Goal: Communication & Community: Share content

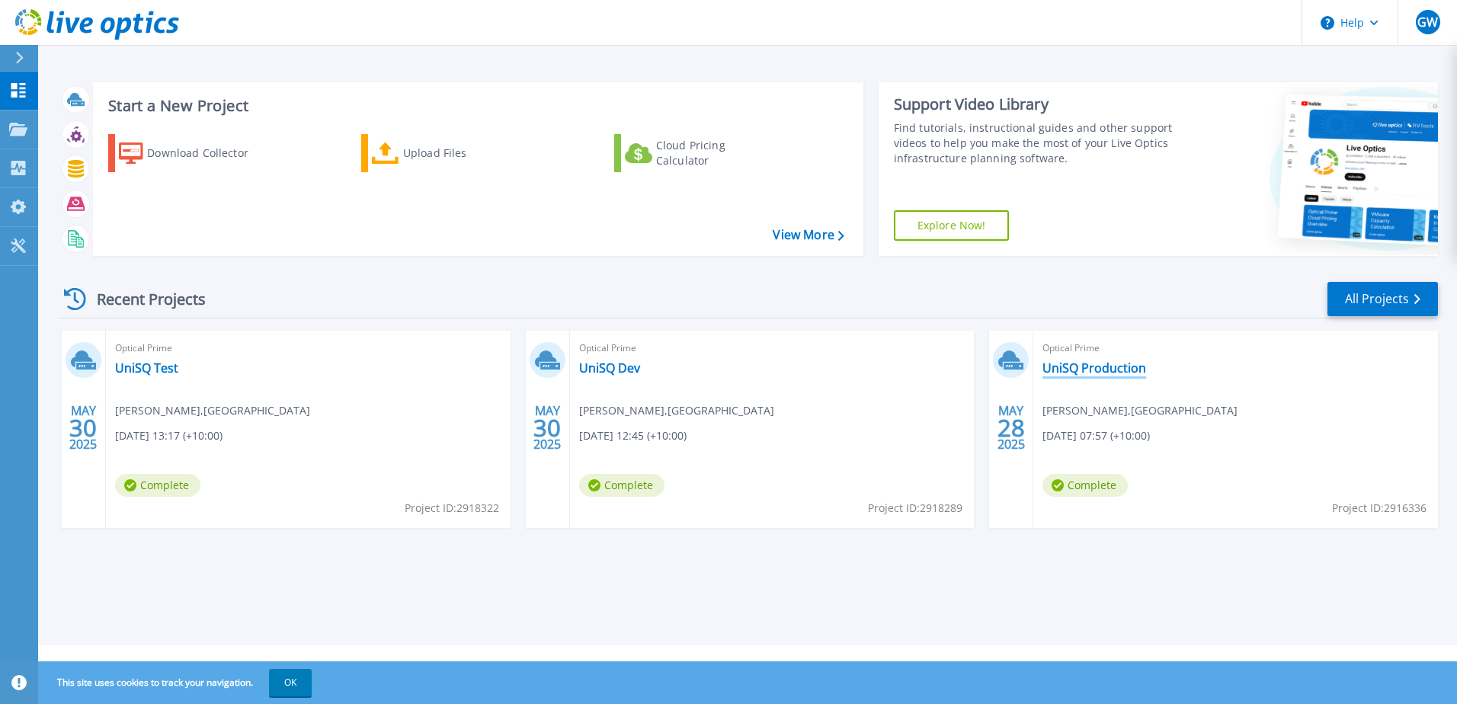
click at [1068, 370] on link "UniSQ Production" at bounding box center [1095, 367] width 104 height 15
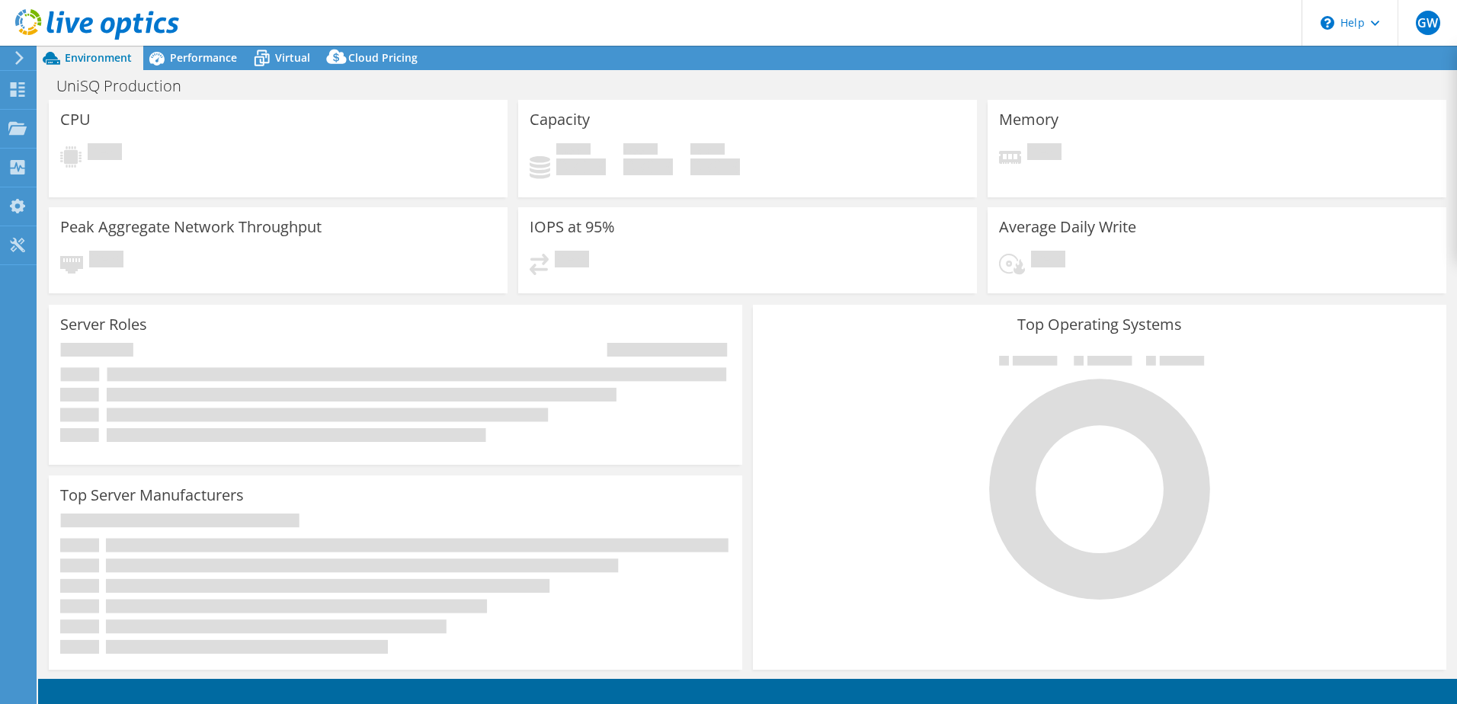
select select "[GEOGRAPHIC_DATA]"
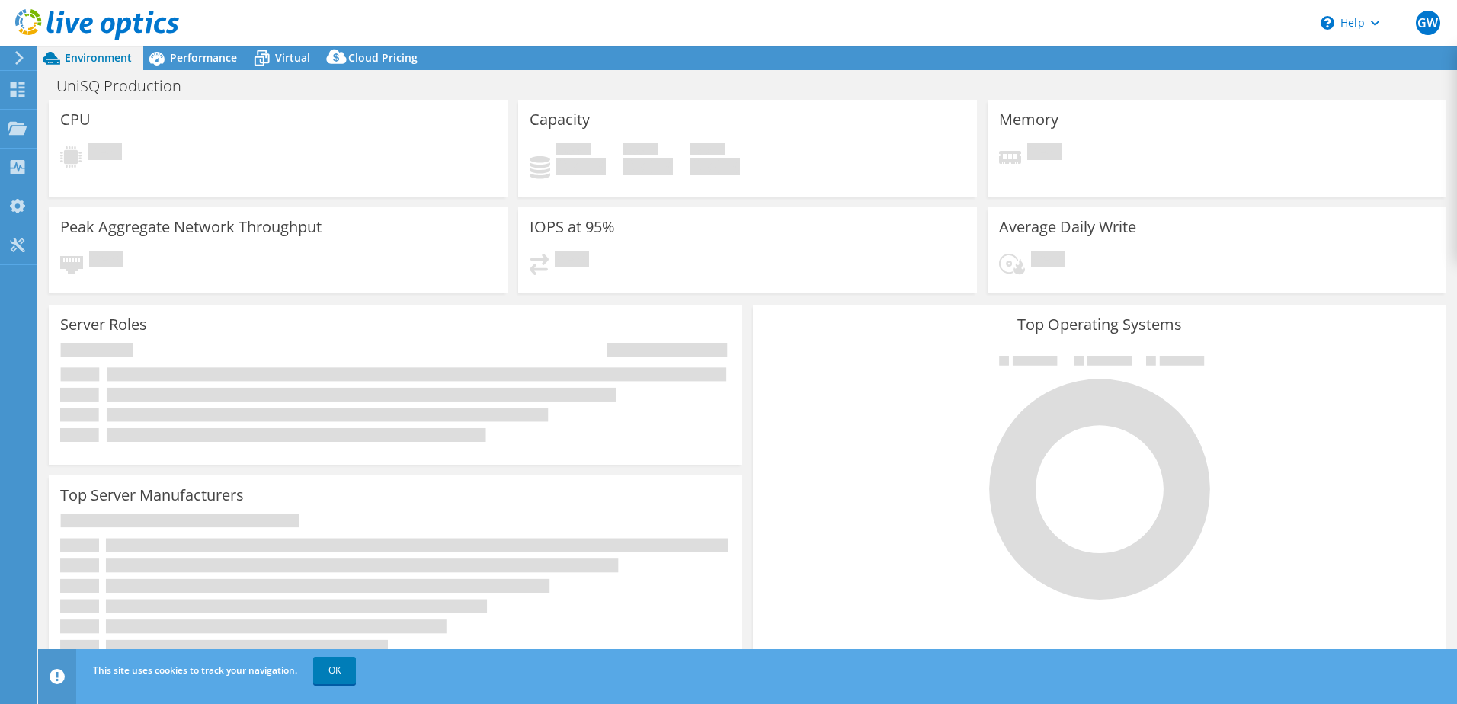
select select "[GEOGRAPHIC_DATA]"
select select "USD"
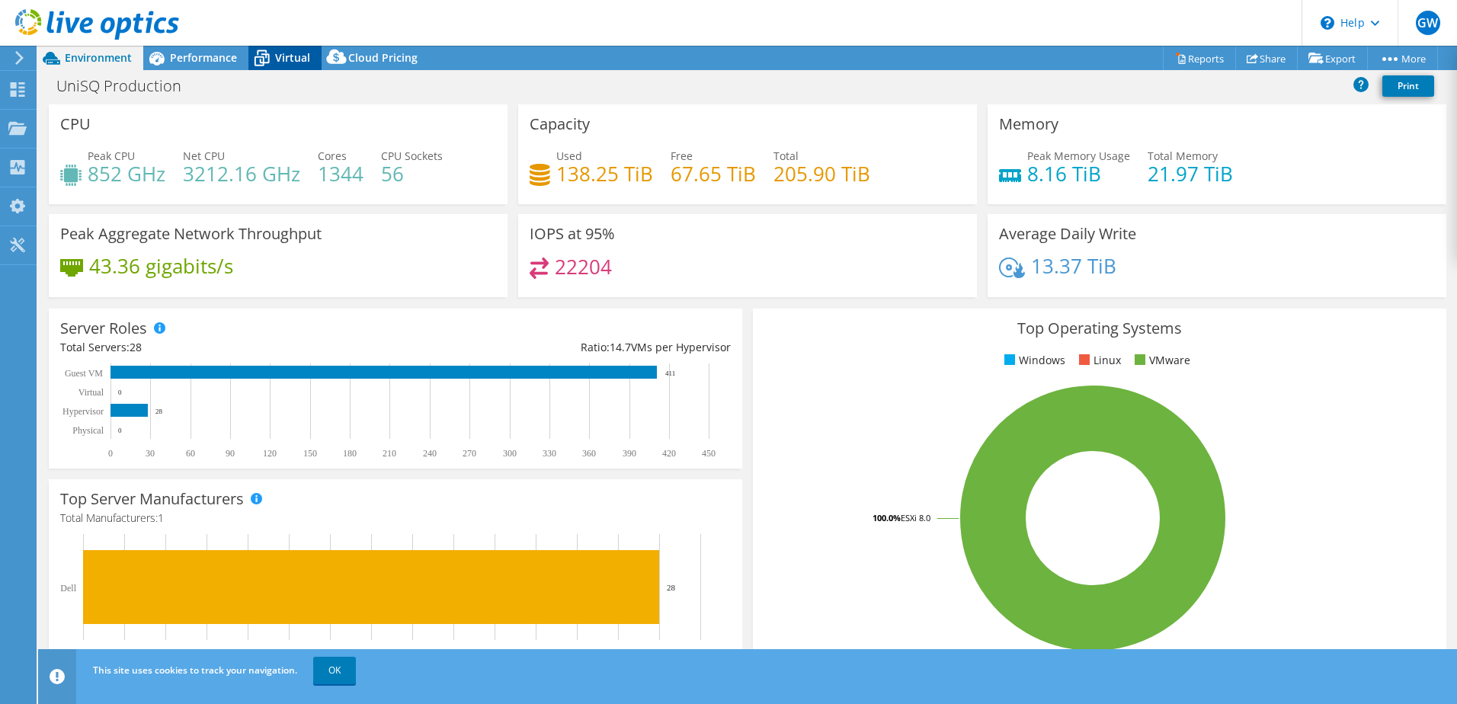
click at [281, 55] on span "Virtual" at bounding box center [292, 57] width 35 height 14
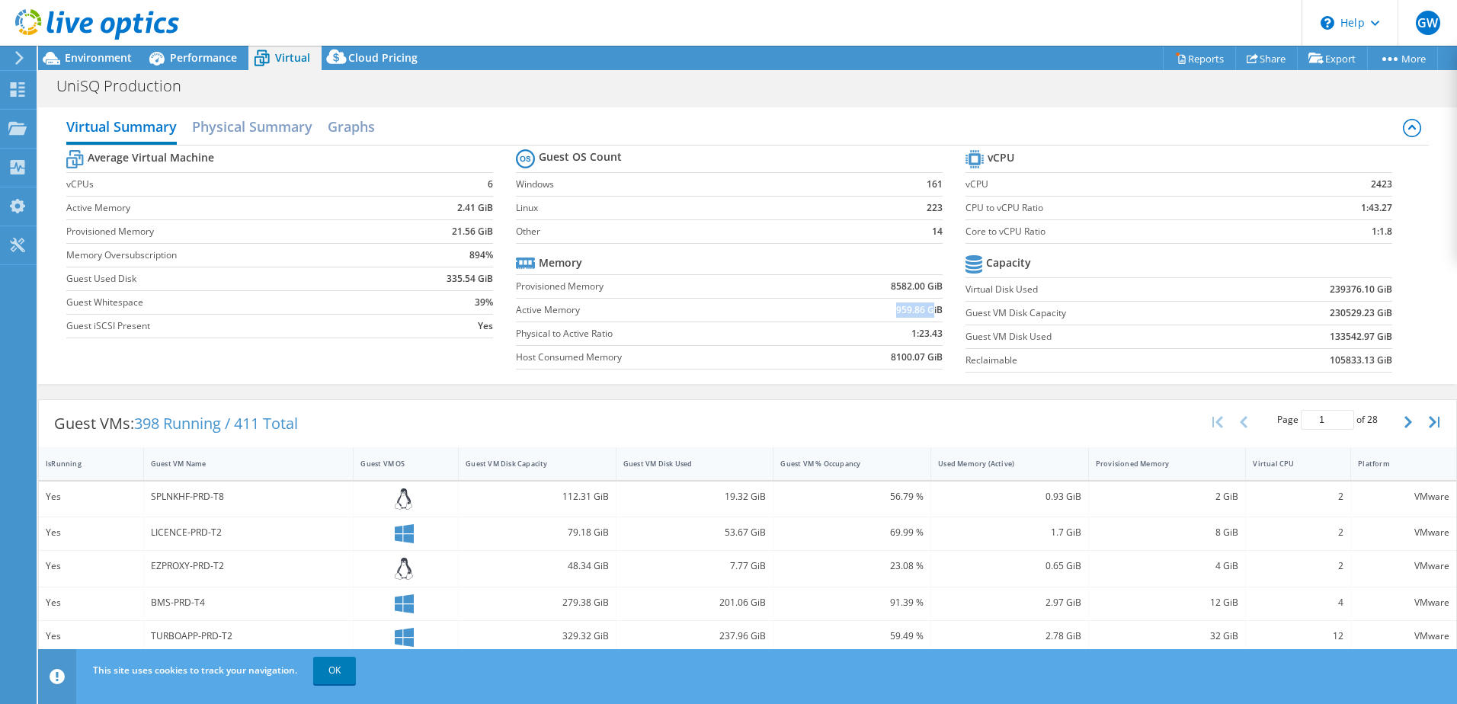
drag, startPoint x: 884, startPoint y: 310, endPoint x: 924, endPoint y: 310, distance: 40.4
click at [924, 310] on td "959.86 GiB" at bounding box center [875, 310] width 133 height 24
click at [859, 306] on td "959.86 GiB" at bounding box center [875, 310] width 133 height 24
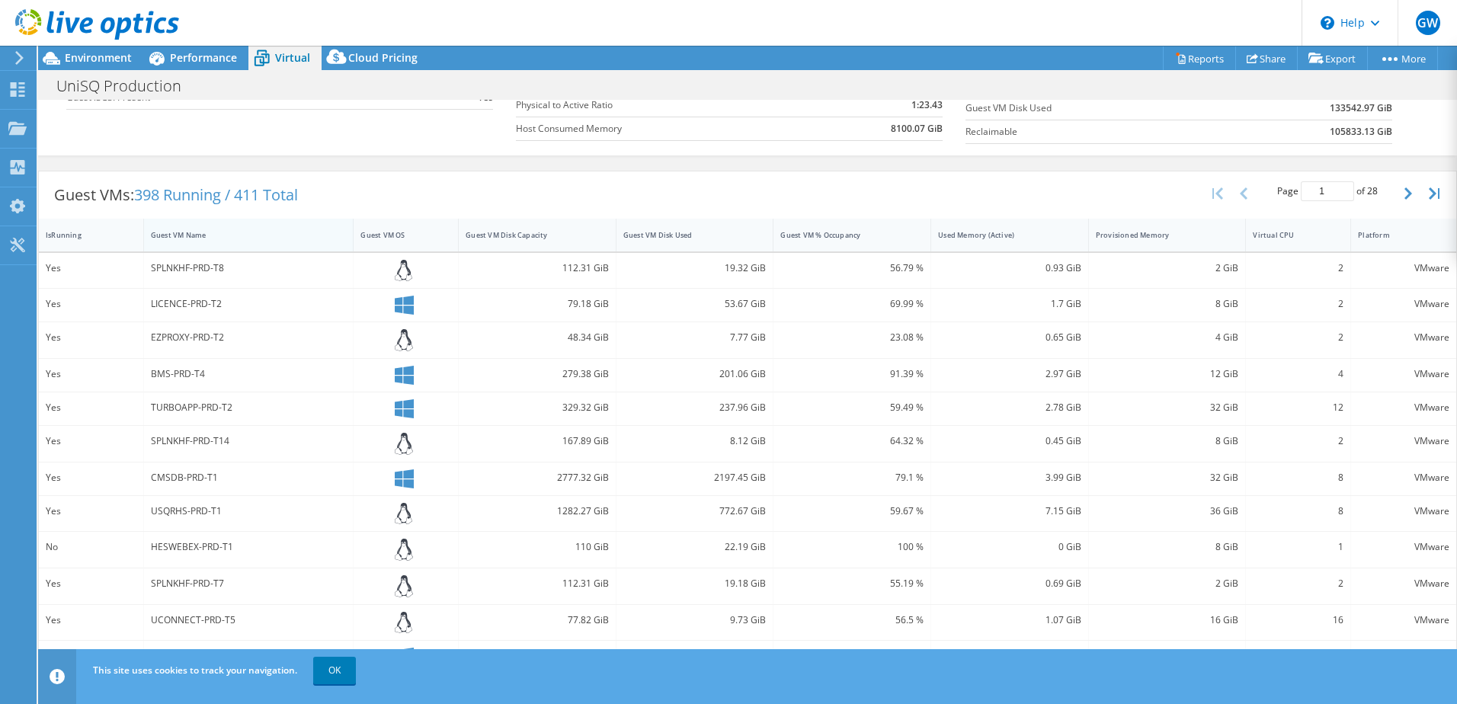
click at [181, 237] on div "Guest VM Name" at bounding box center [240, 235] width 178 height 10
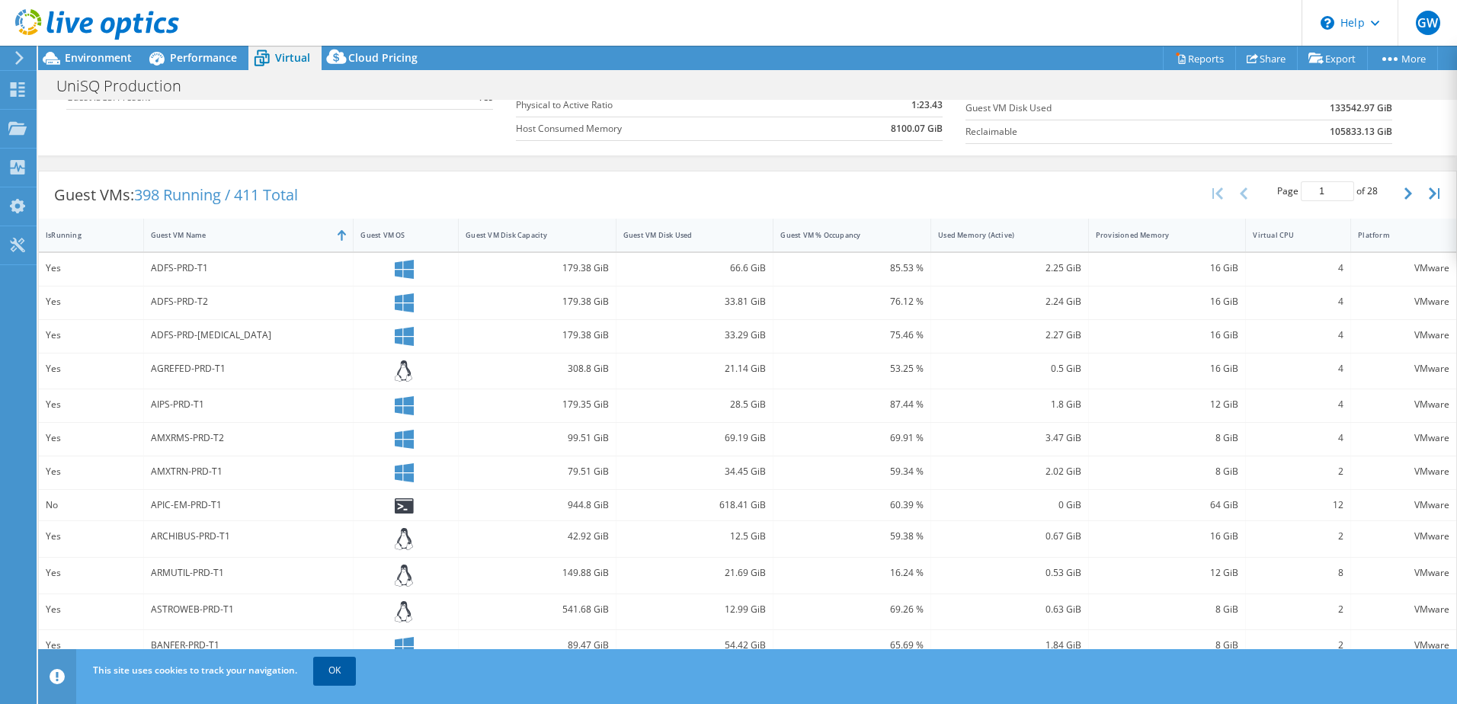
click at [330, 665] on link "OK" at bounding box center [334, 670] width 43 height 27
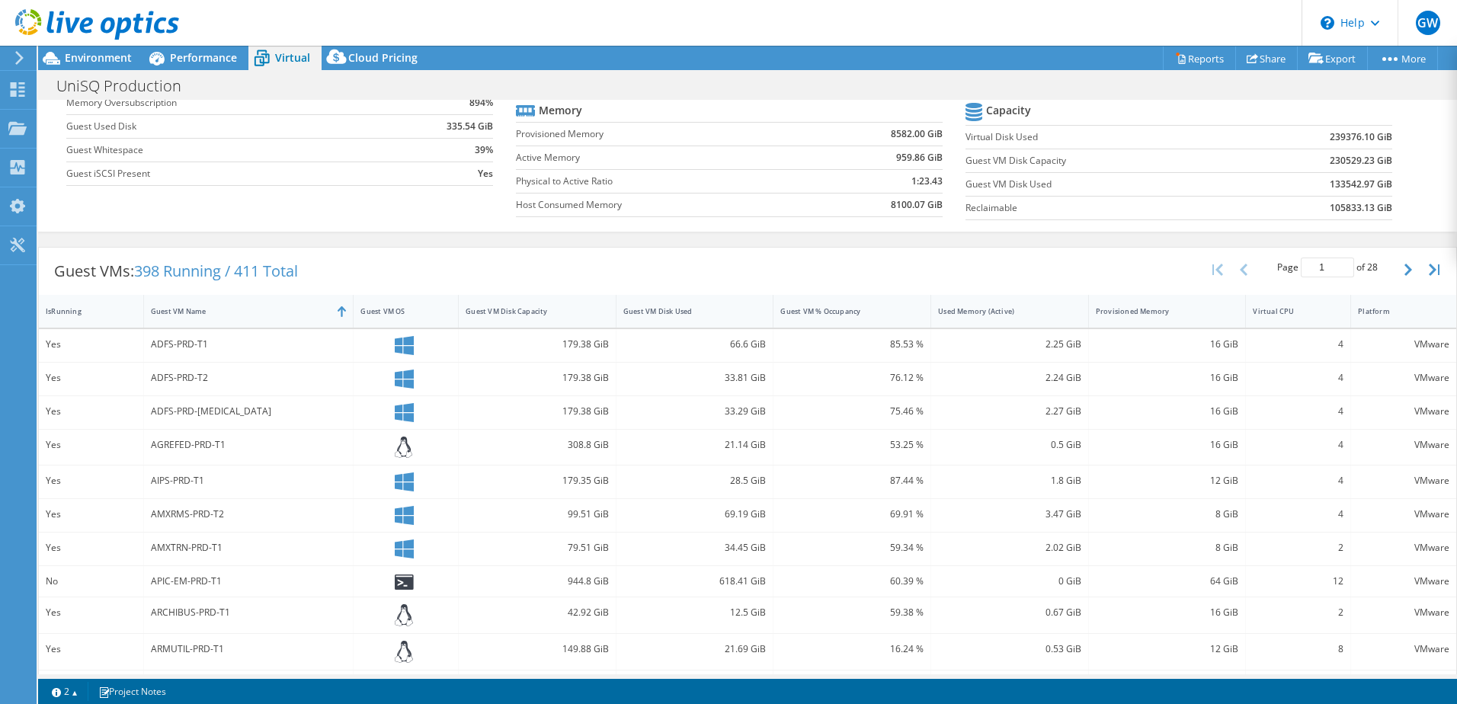
scroll to position [0, 0]
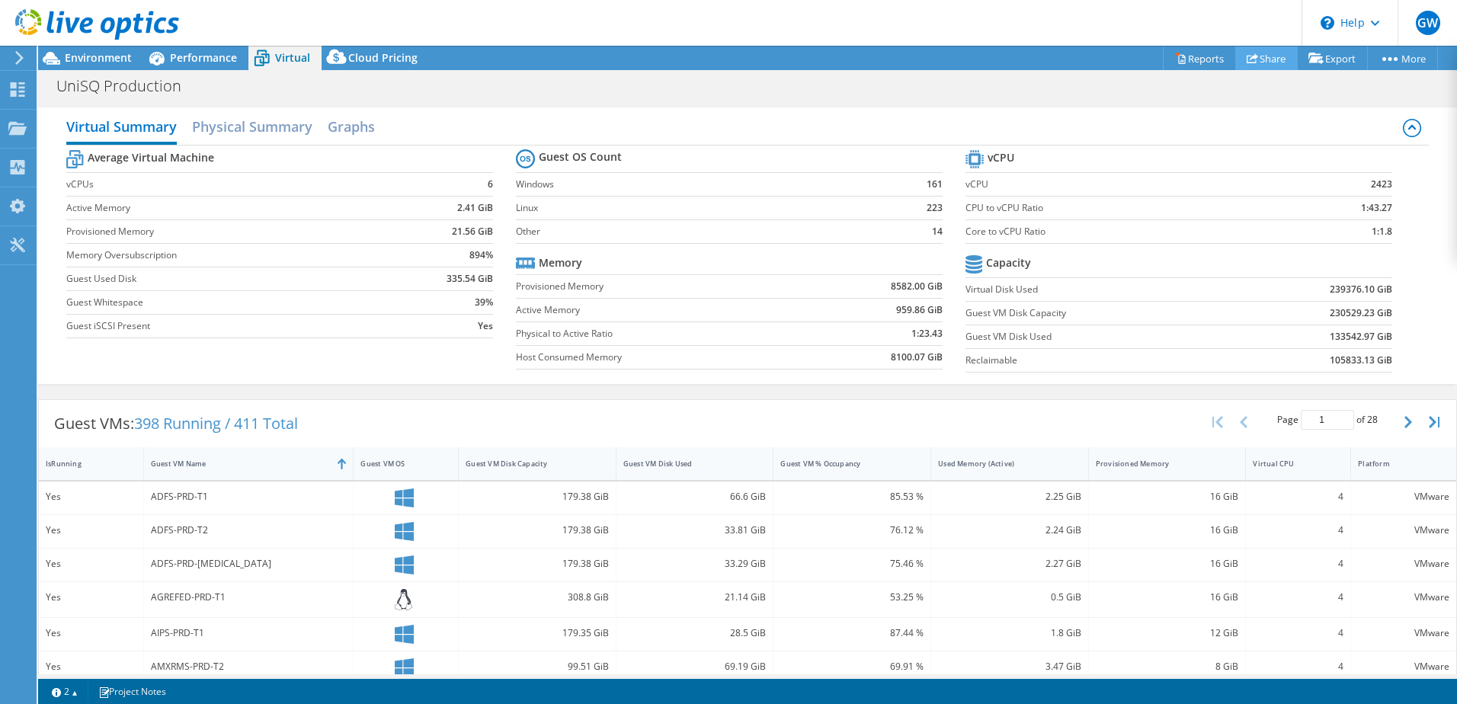
click at [1273, 59] on link "Share" at bounding box center [1266, 58] width 62 height 24
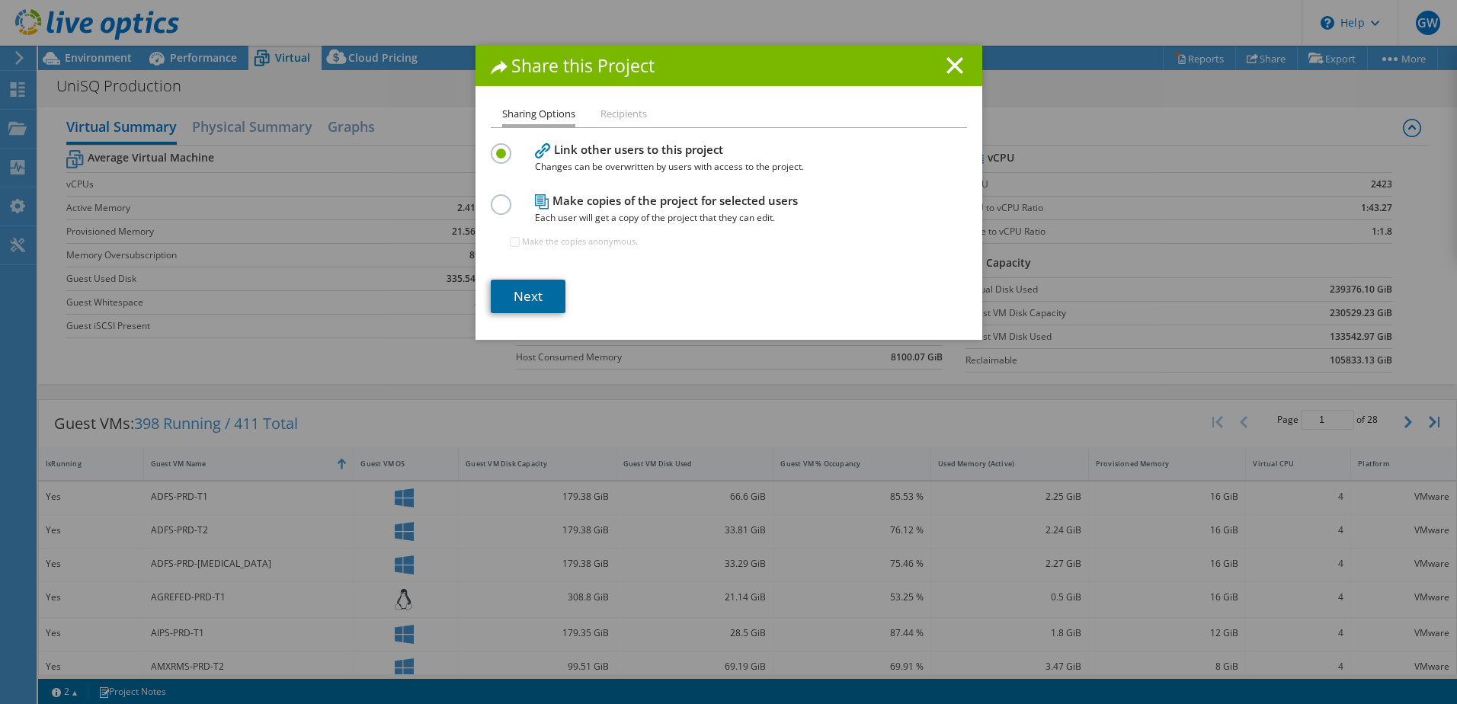
click at [532, 293] on link "Next" at bounding box center [528, 297] width 75 height 34
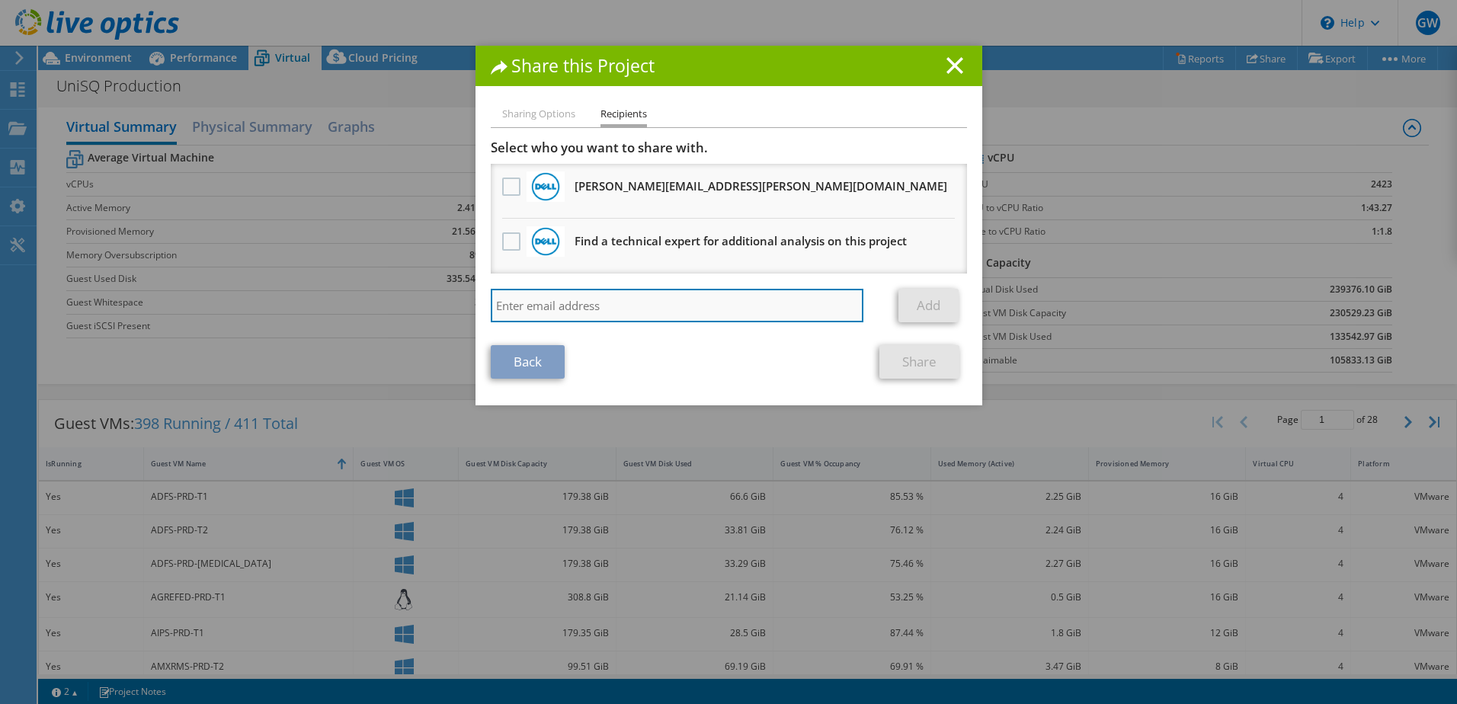
click at [522, 306] on input "search" at bounding box center [677, 306] width 373 height 34
type input "[PERSON_NAME][EMAIL_ADDRESS][PERSON_NAME][DOMAIN_NAME]"
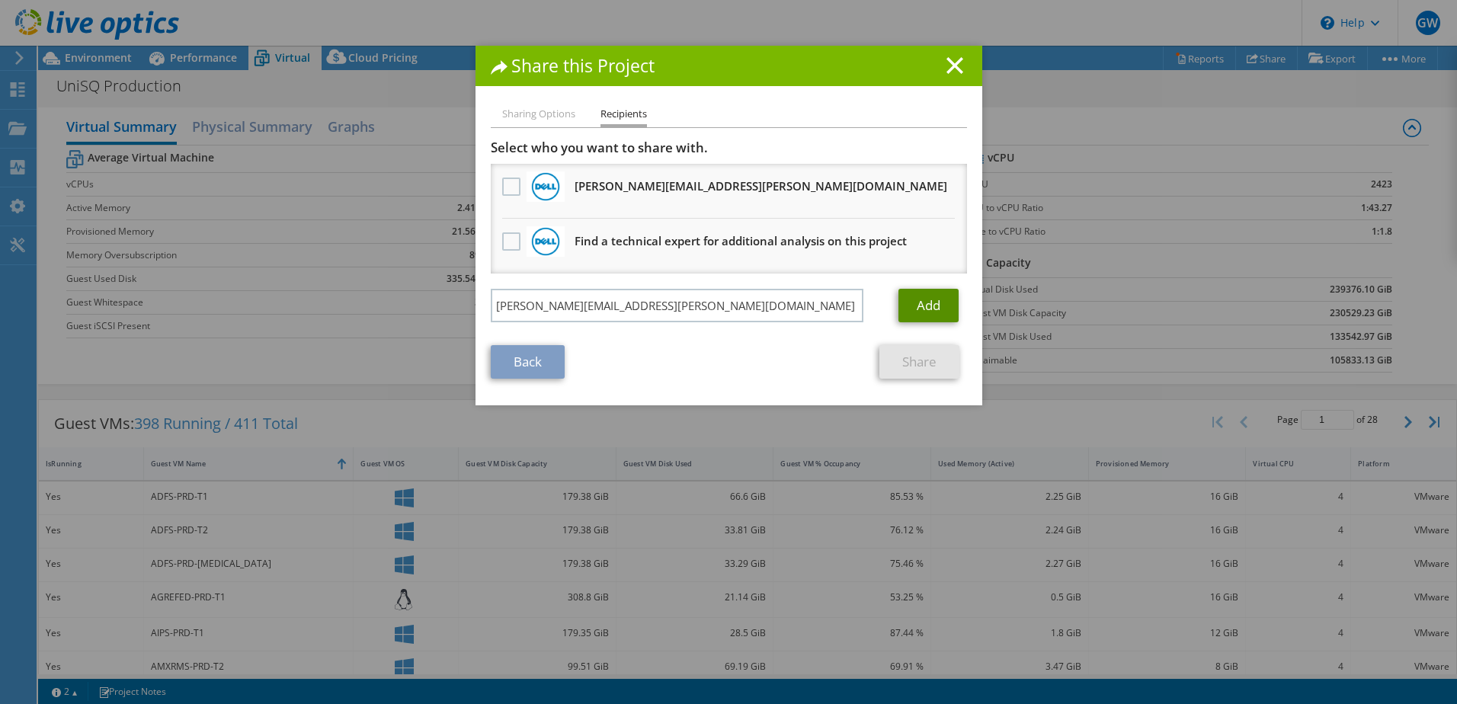
click at [931, 300] on link "Add" at bounding box center [929, 306] width 60 height 34
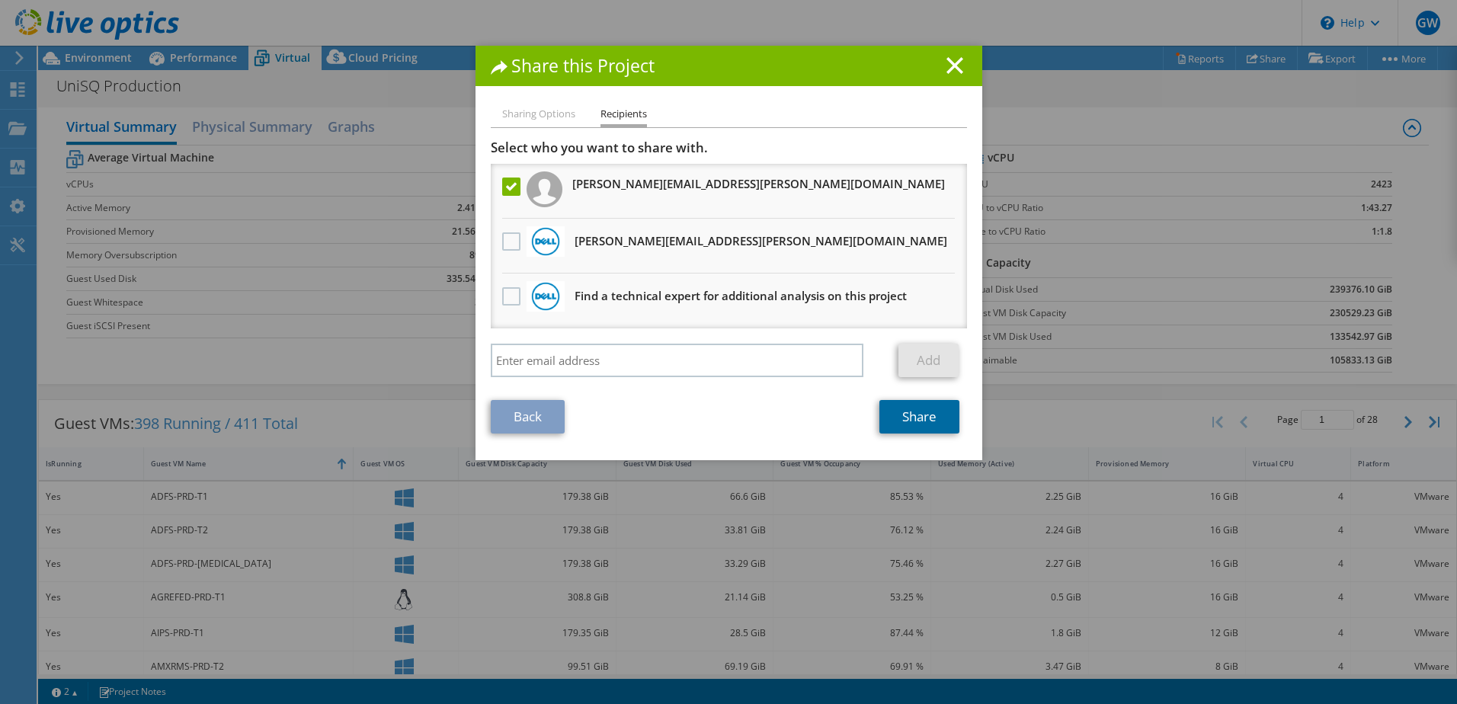
click at [911, 425] on link "Share" at bounding box center [919, 417] width 80 height 34
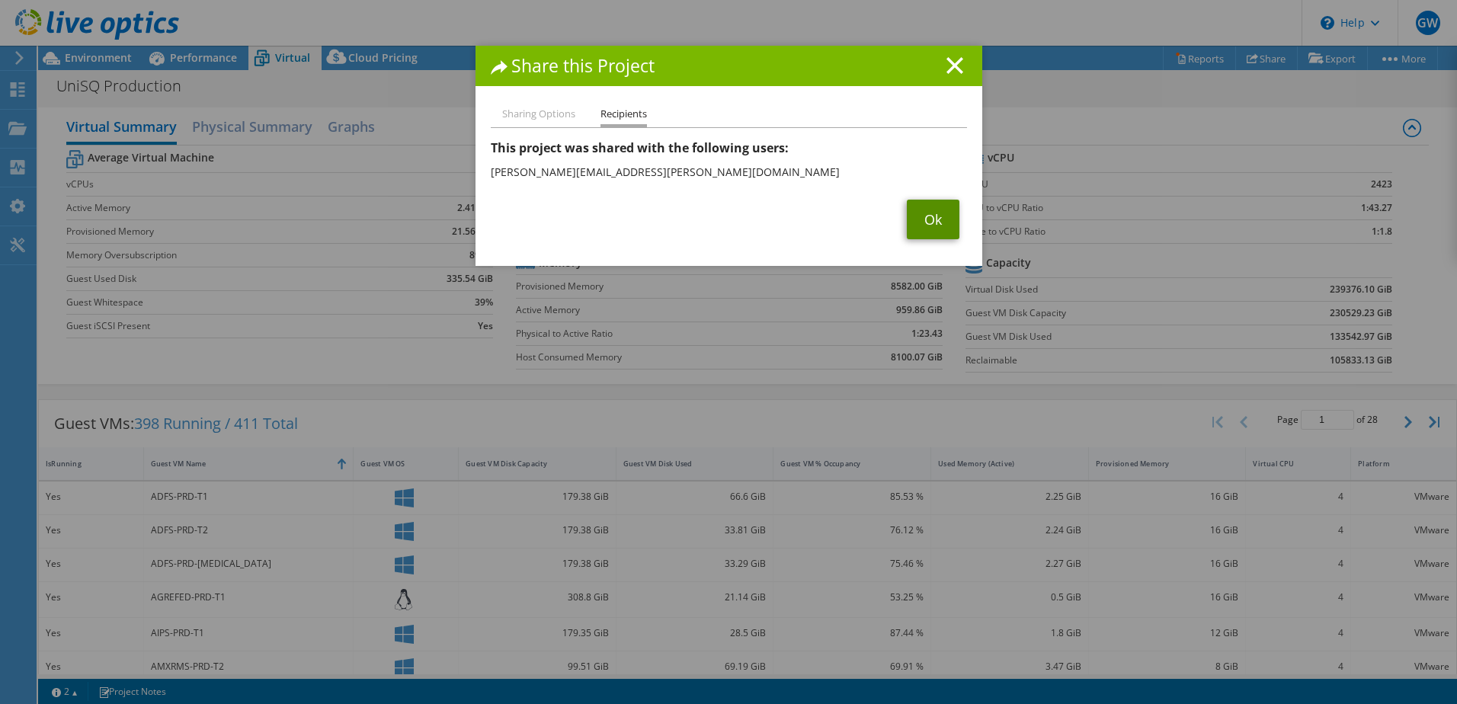
click at [928, 214] on link "Ok" at bounding box center [933, 220] width 53 height 40
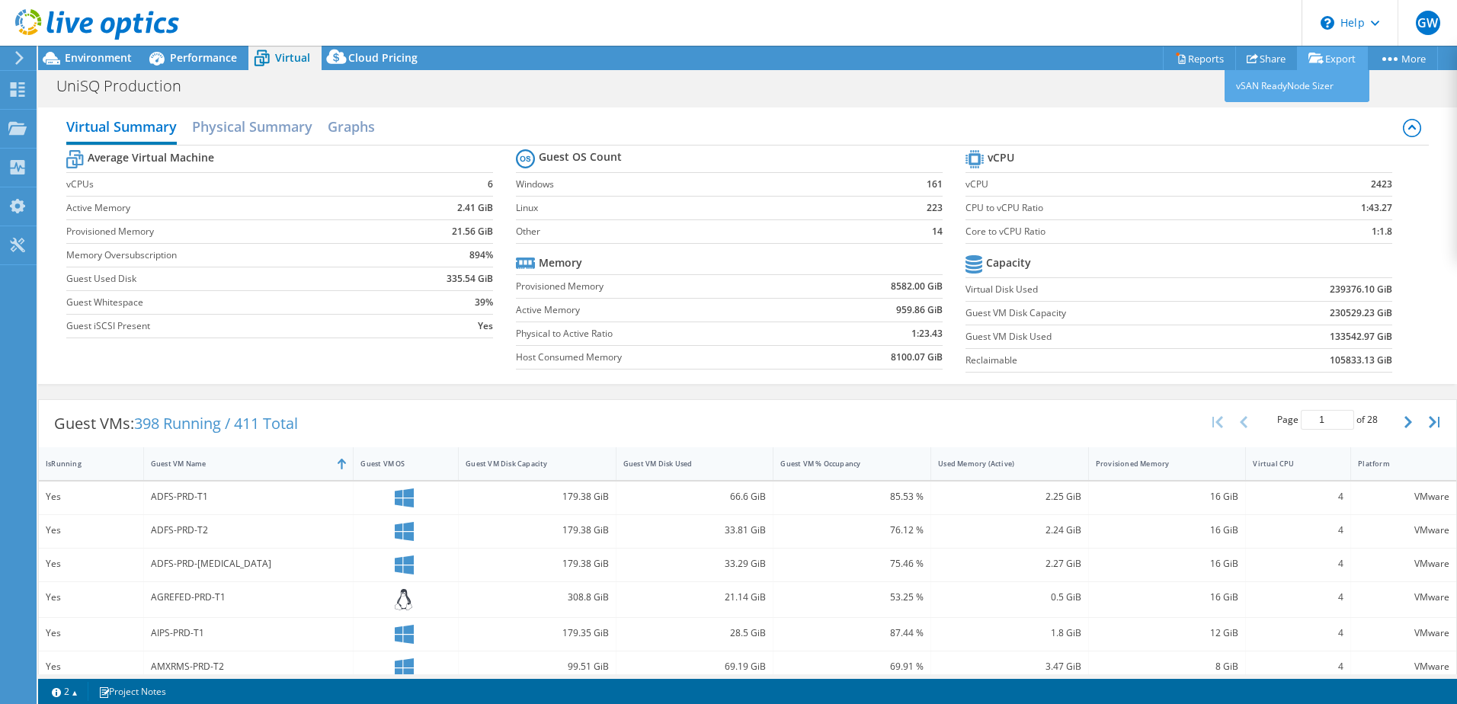
click at [1325, 61] on link "Export" at bounding box center [1332, 58] width 71 height 24
click at [1197, 60] on link "Reports" at bounding box center [1199, 58] width 73 height 24
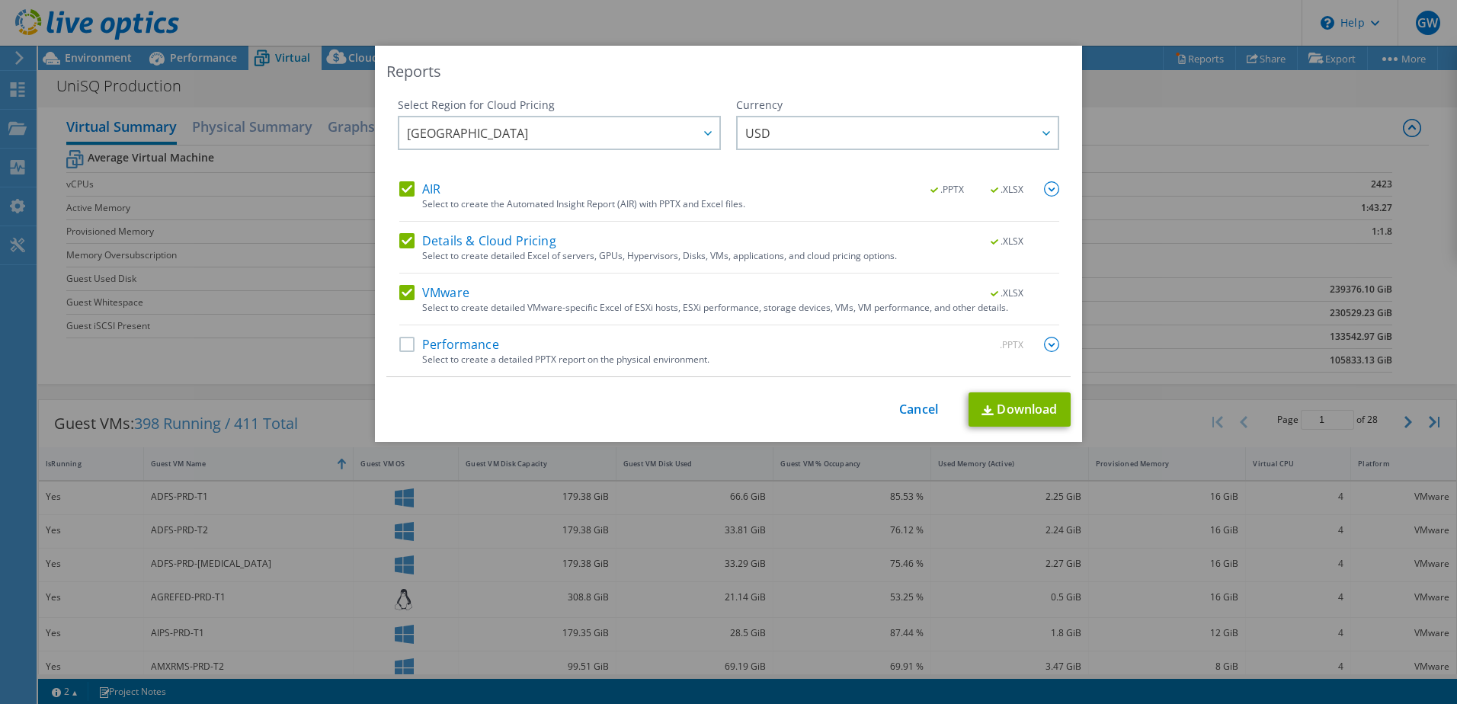
click at [402, 242] on label "Details & Cloud Pricing" at bounding box center [477, 240] width 157 height 15
click at [0, 0] on input "Details & Cloud Pricing" at bounding box center [0, 0] width 0 height 0
click at [1037, 118] on div at bounding box center [1045, 132] width 24 height 31
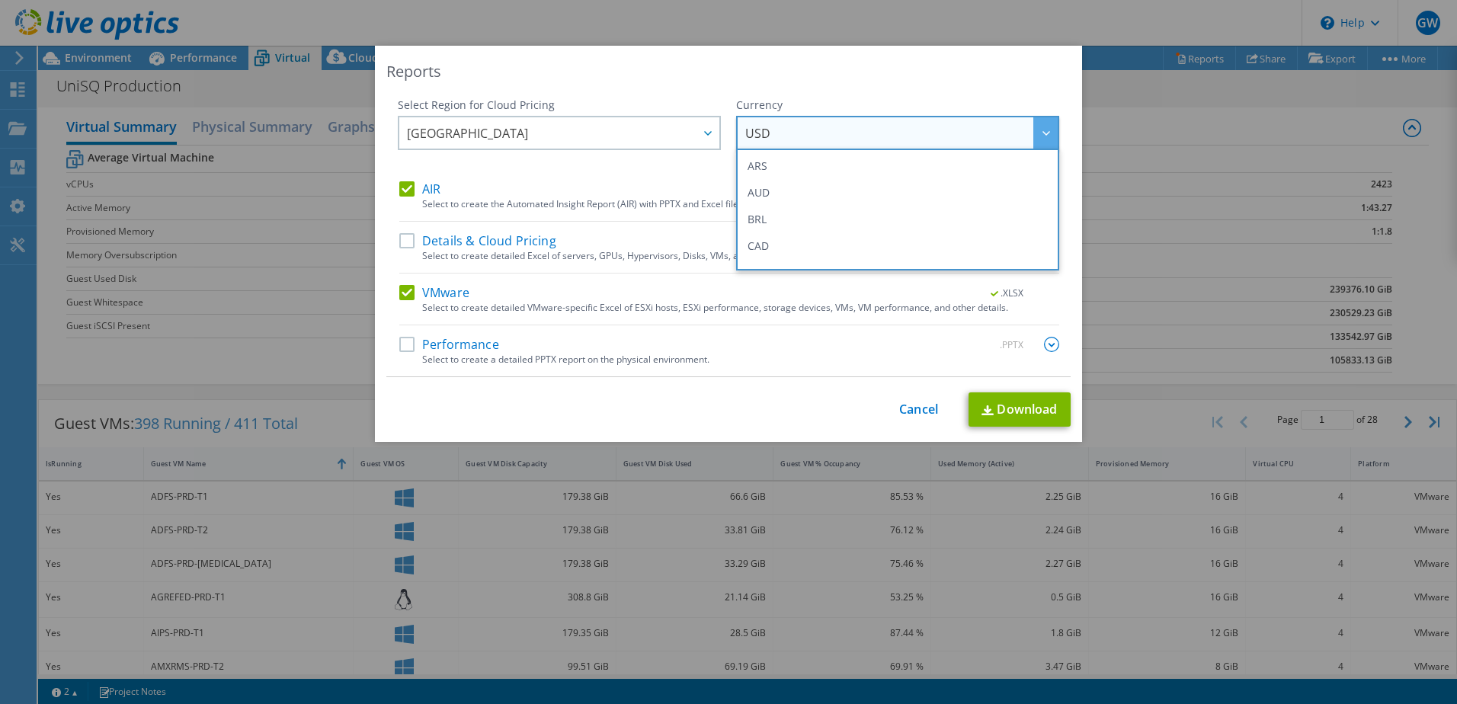
click at [259, 277] on div "Reports Select Region for Cloud Pricing Asia Pacific (Hong Kong) Asia Pacific (…" at bounding box center [728, 352] width 1457 height 613
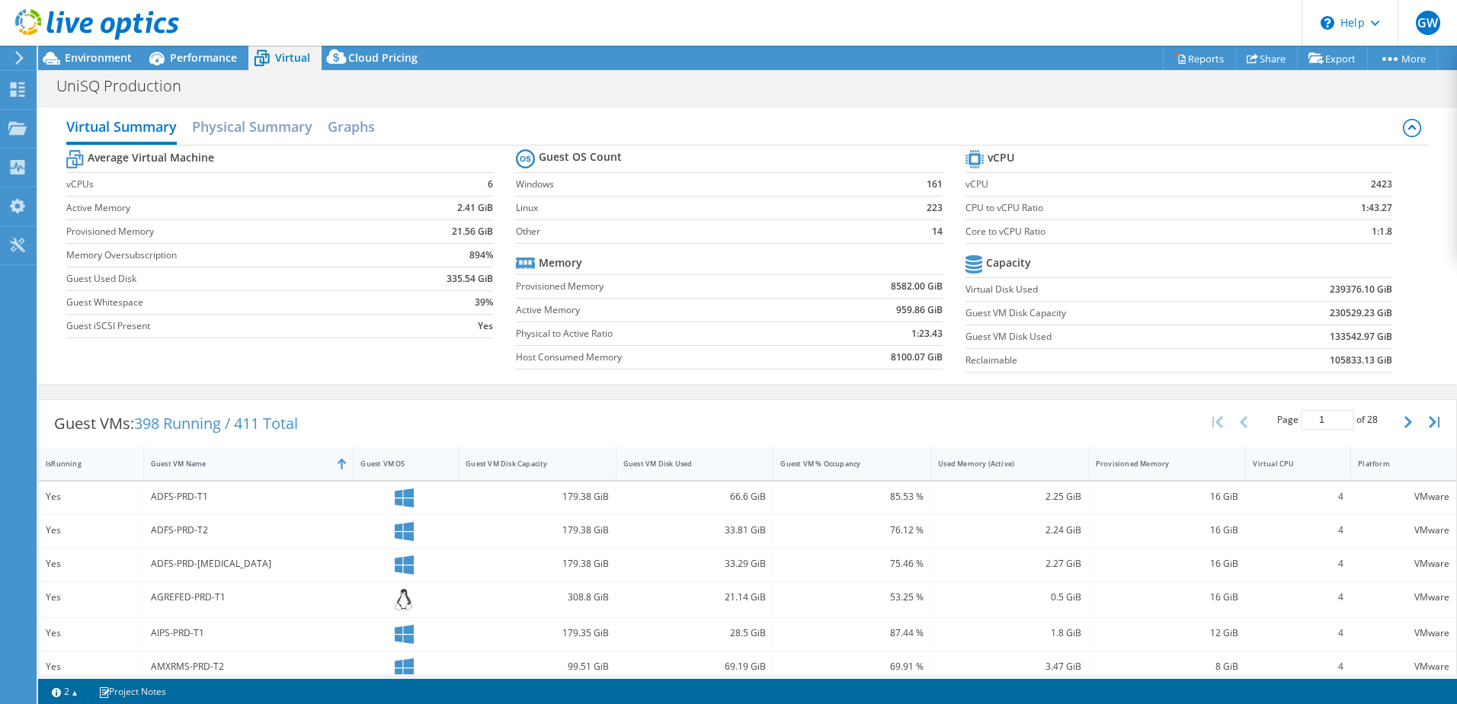
click at [14, 62] on icon at bounding box center [19, 58] width 11 height 14
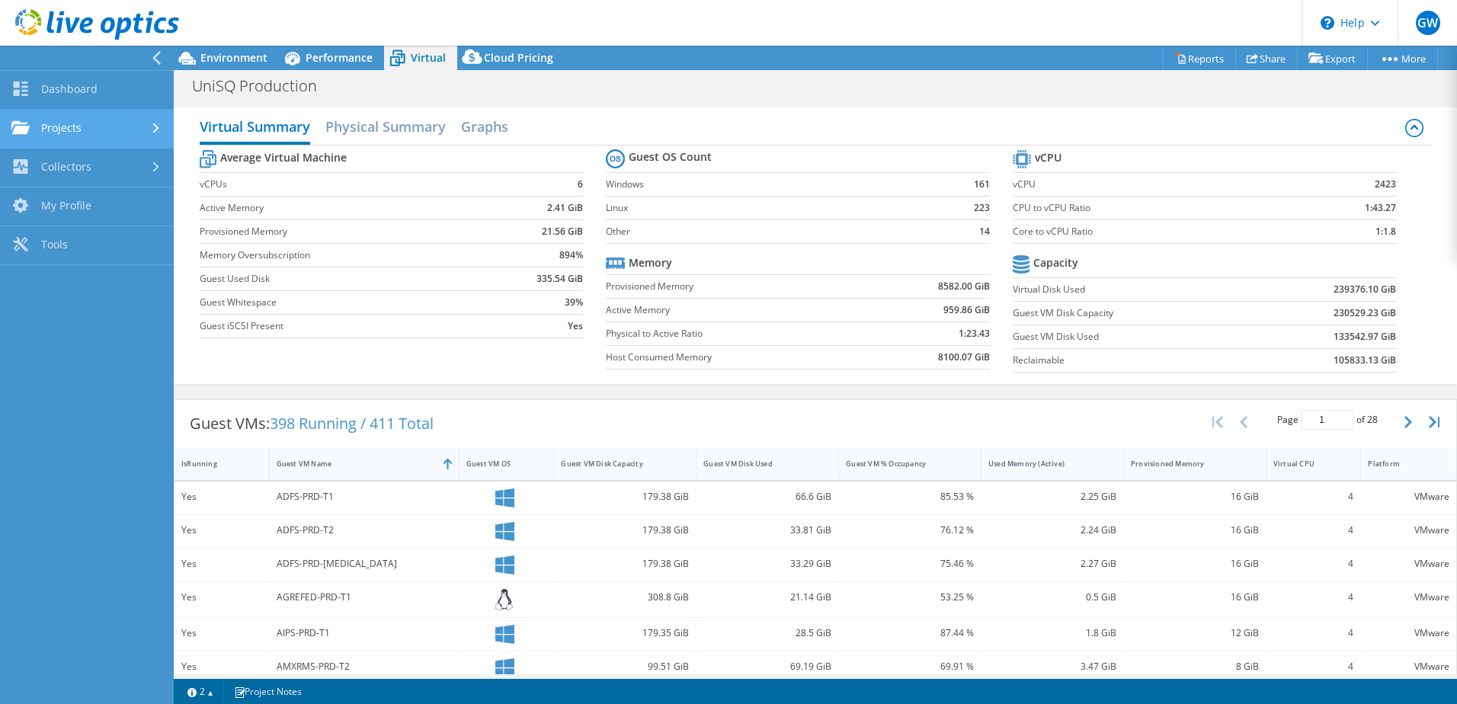
click at [84, 124] on link "Projects" at bounding box center [87, 129] width 174 height 39
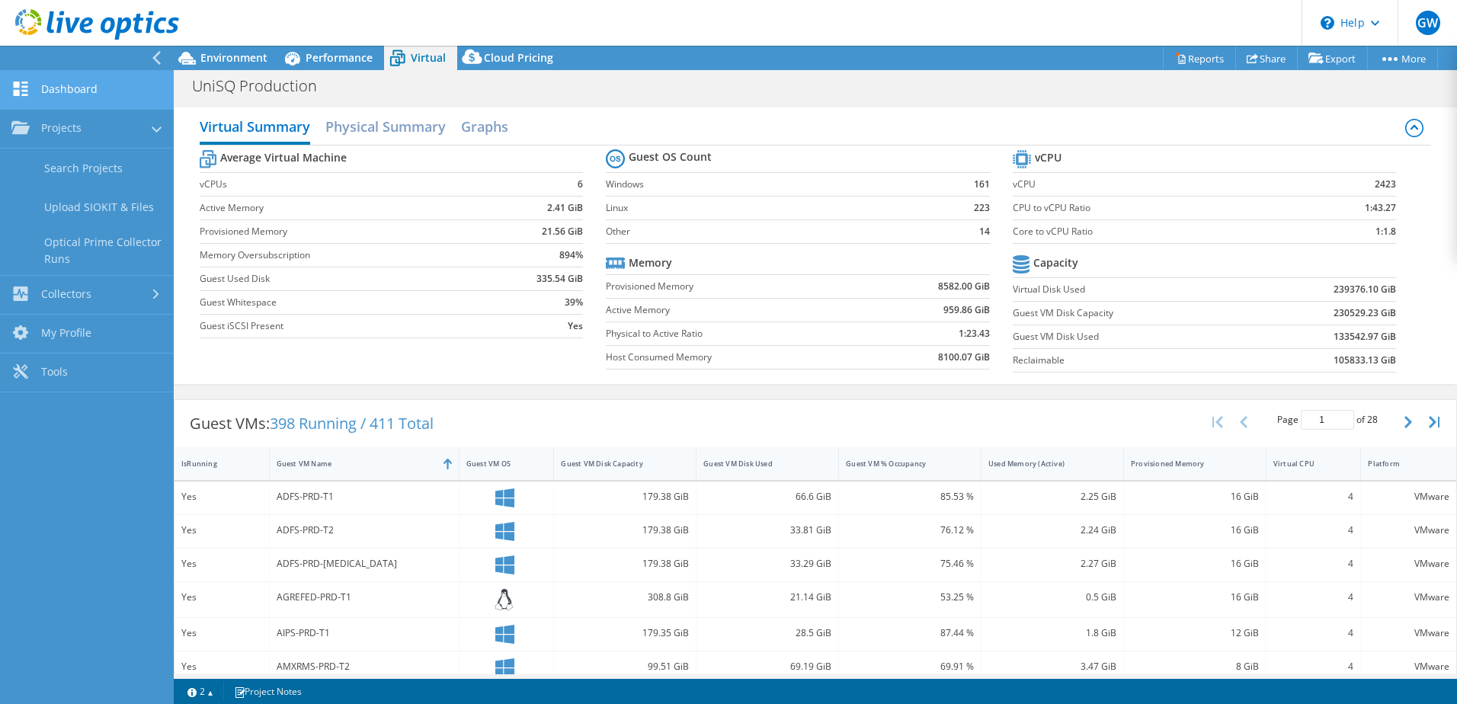
click at [84, 99] on link "Dashboard" at bounding box center [87, 90] width 174 height 39
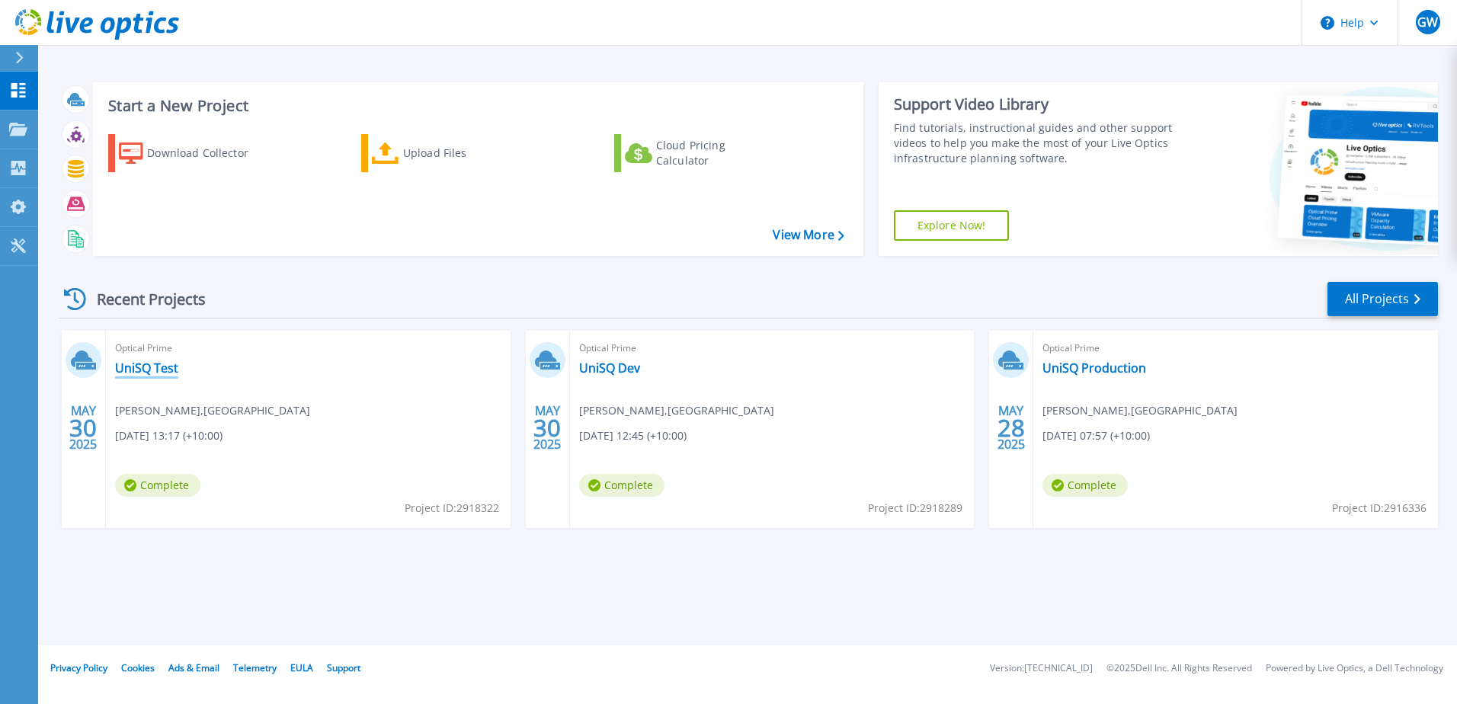
click at [166, 367] on link "UniSQ Test" at bounding box center [146, 367] width 63 height 15
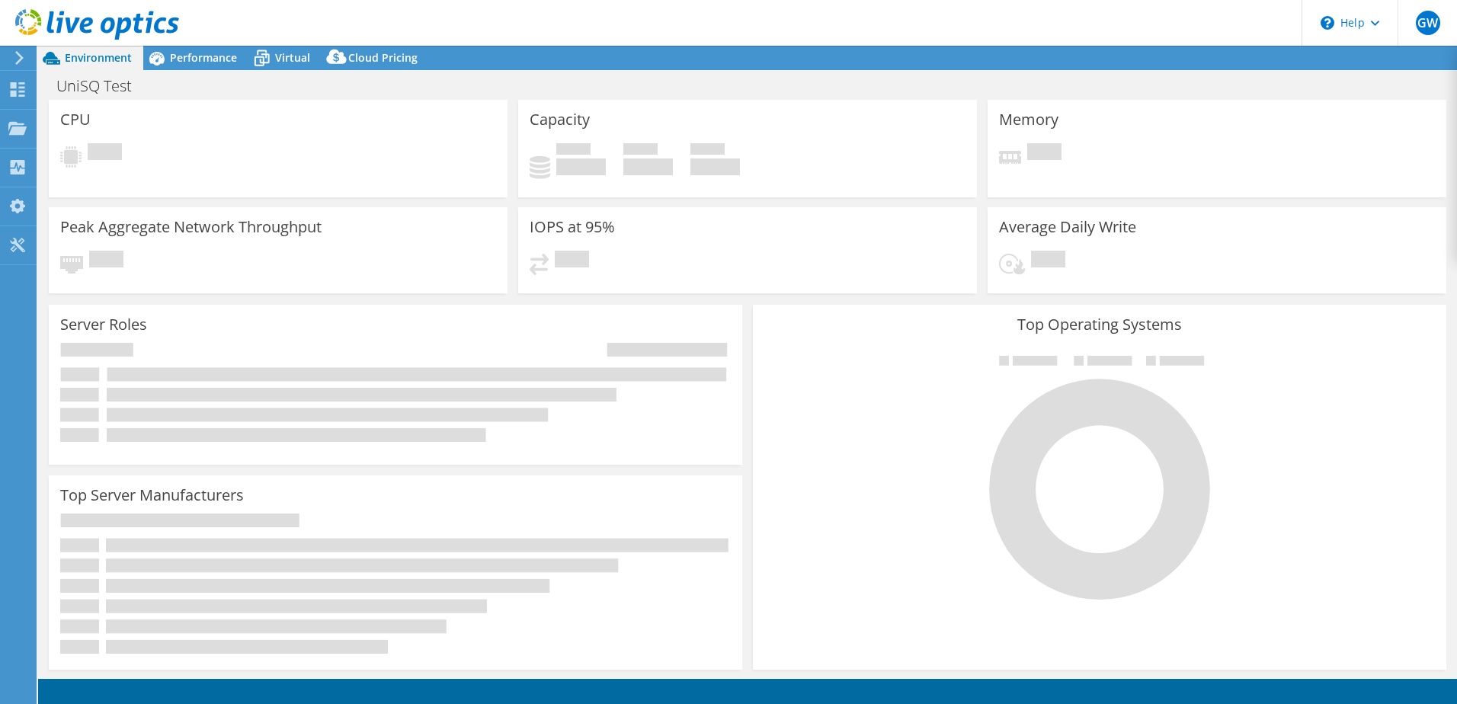
select select "[GEOGRAPHIC_DATA]"
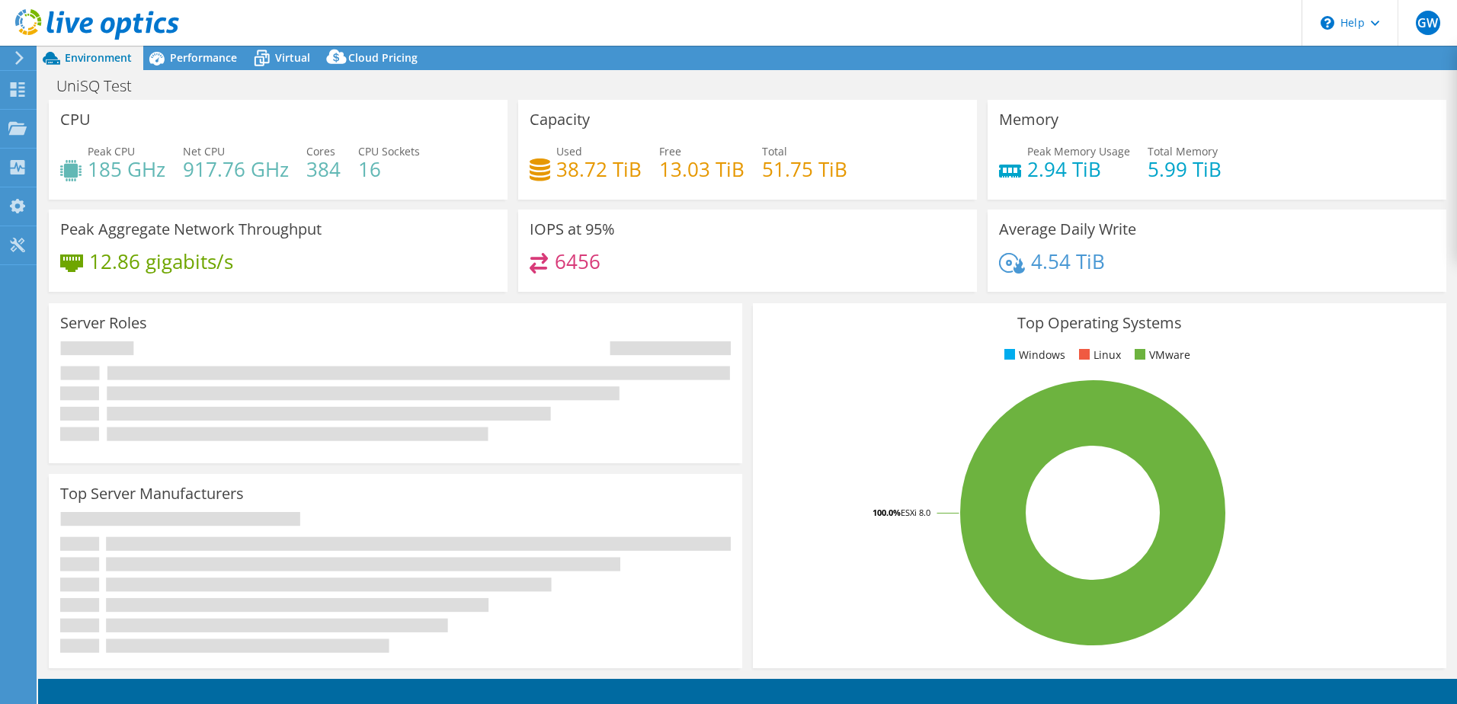
select select "[GEOGRAPHIC_DATA]"
select select "USD"
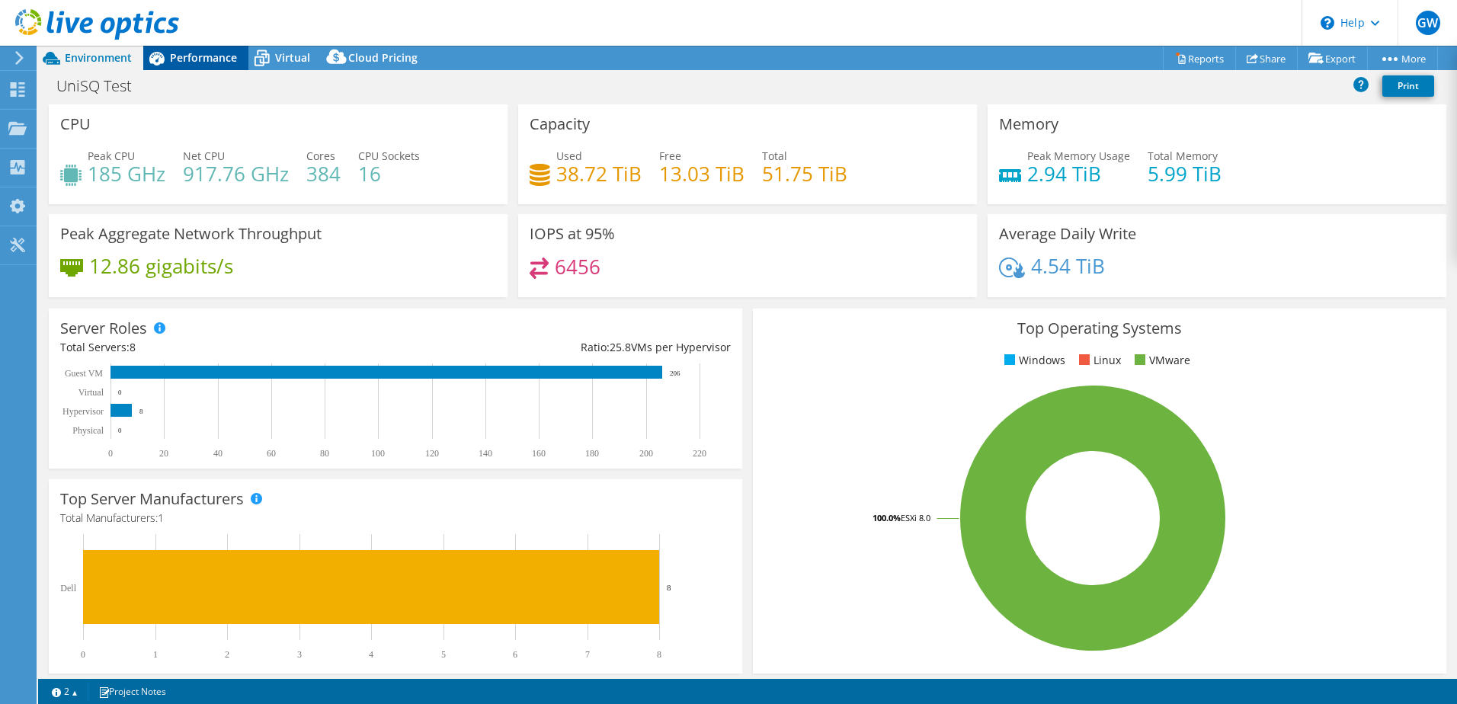
click at [189, 58] on span "Performance" at bounding box center [203, 57] width 67 height 14
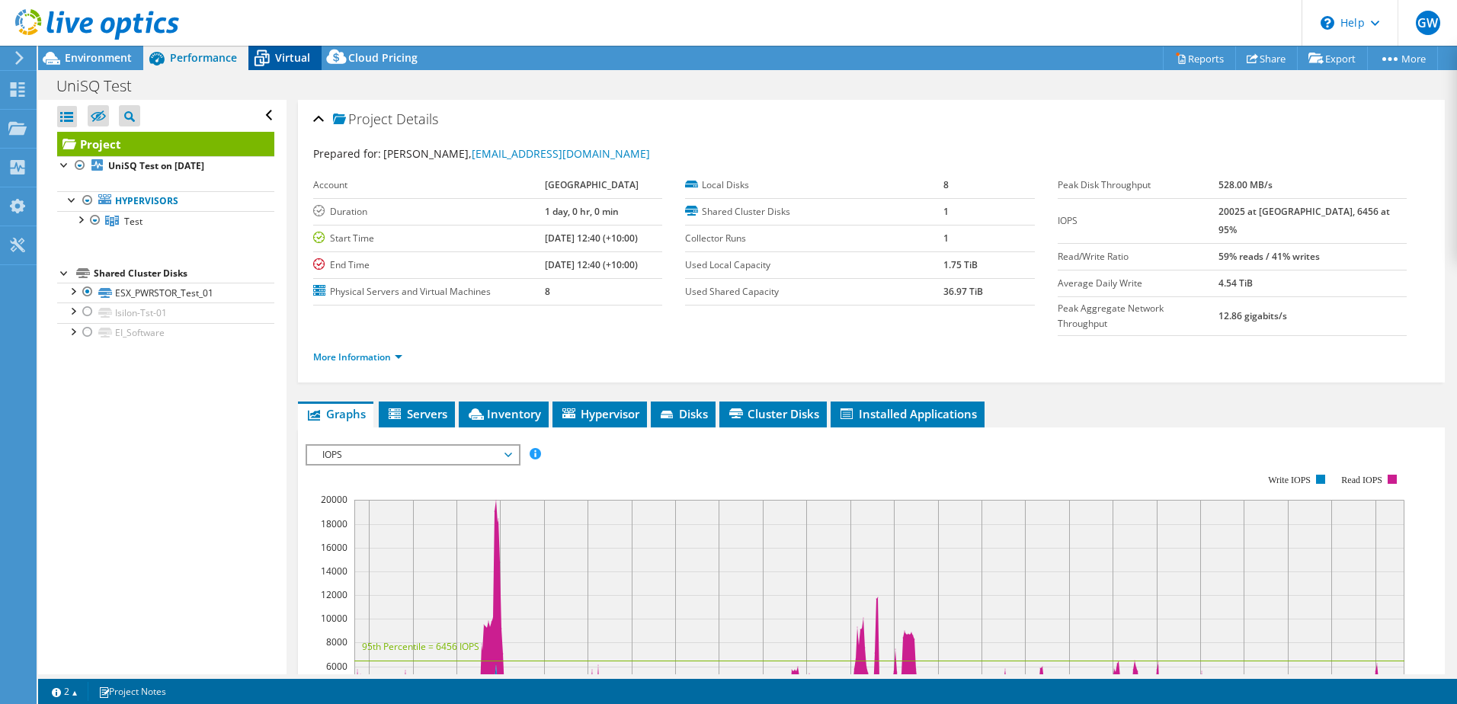
click at [291, 53] on span "Virtual" at bounding box center [292, 57] width 35 height 14
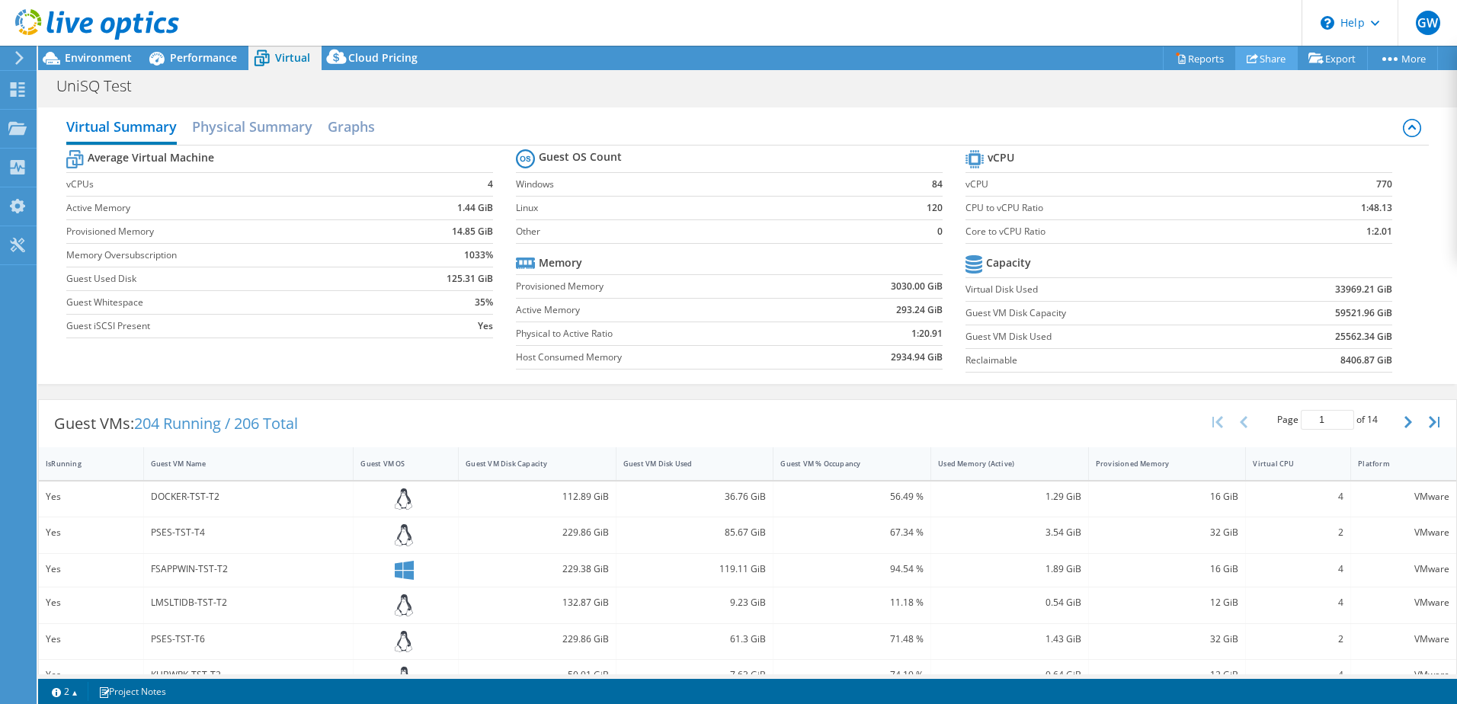
click at [1259, 56] on link "Share" at bounding box center [1266, 58] width 62 height 24
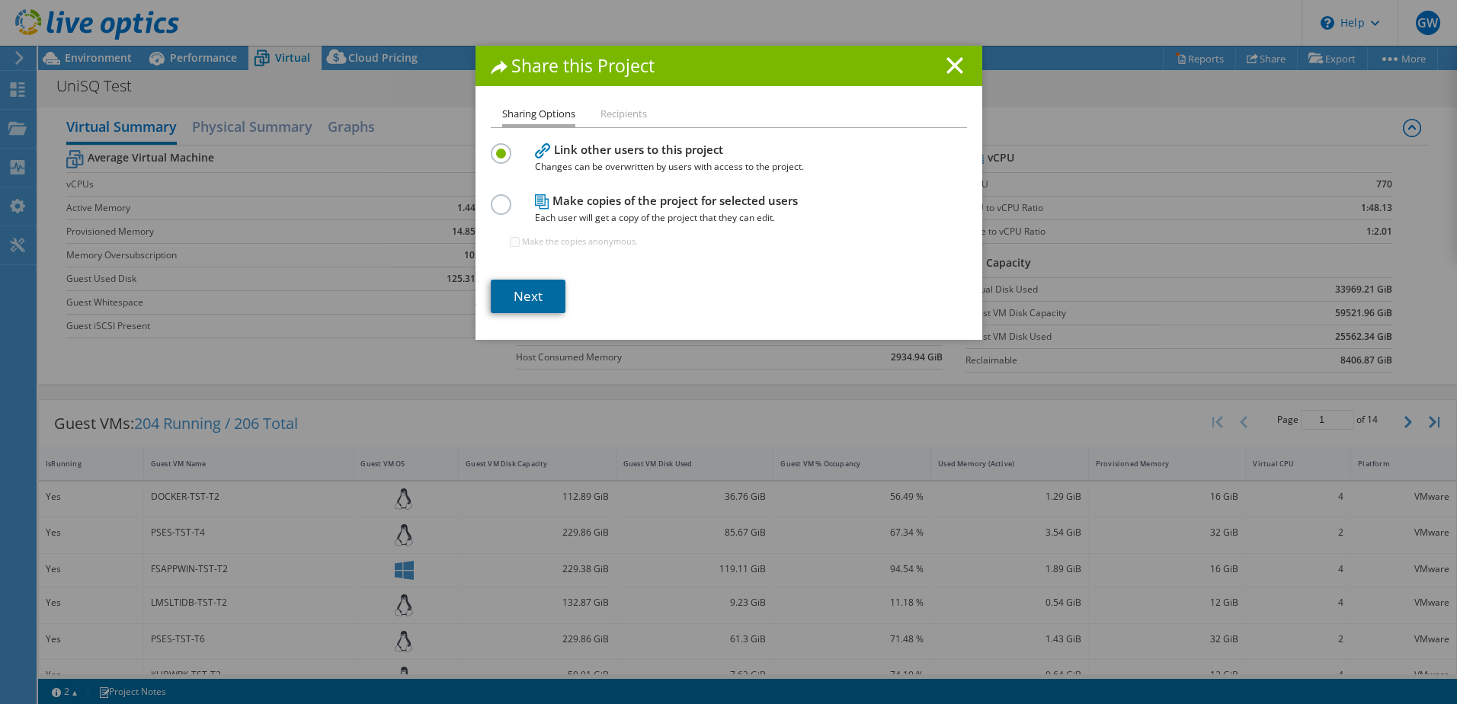
click at [540, 290] on link "Next" at bounding box center [528, 297] width 75 height 34
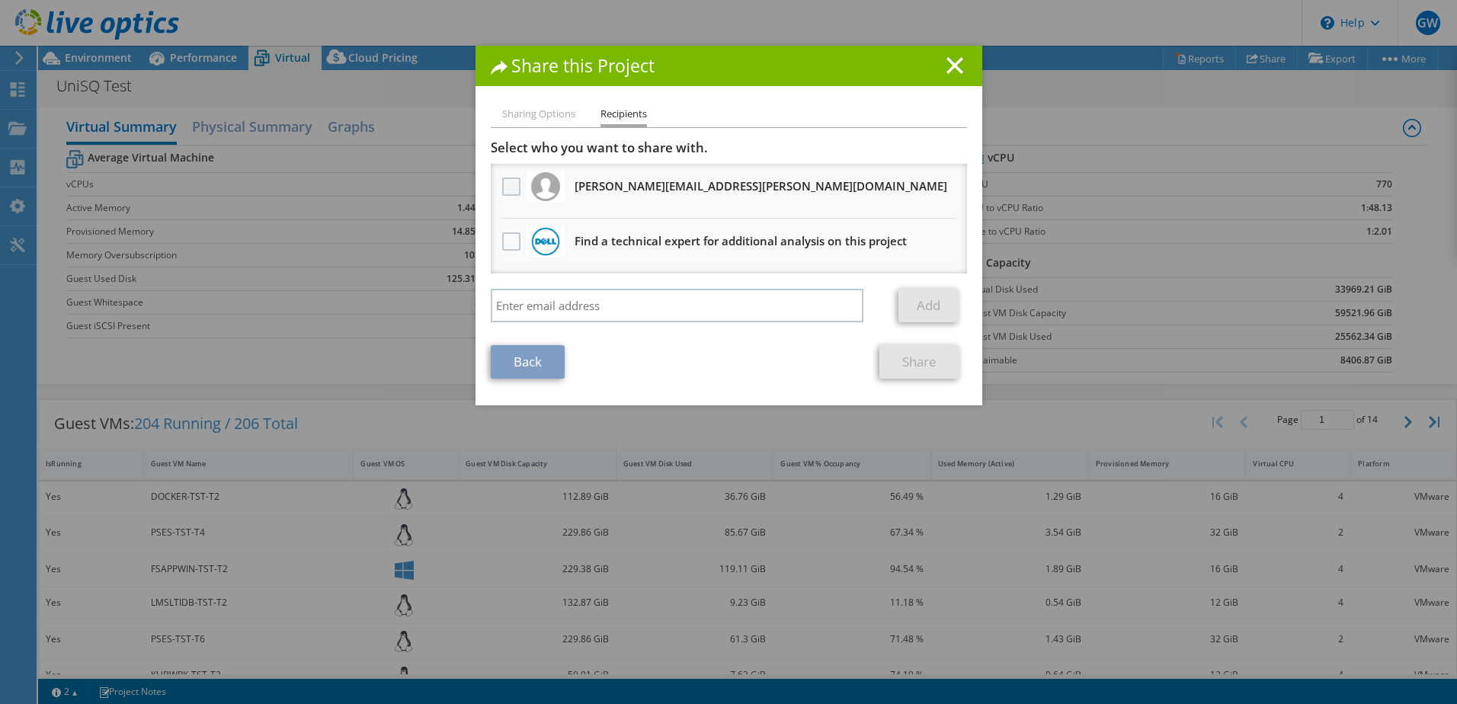
click at [508, 187] on label at bounding box center [513, 187] width 22 height 18
click at [0, 0] on input "checkbox" at bounding box center [0, 0] width 0 height 0
click at [917, 360] on link "Share" at bounding box center [919, 362] width 80 height 34
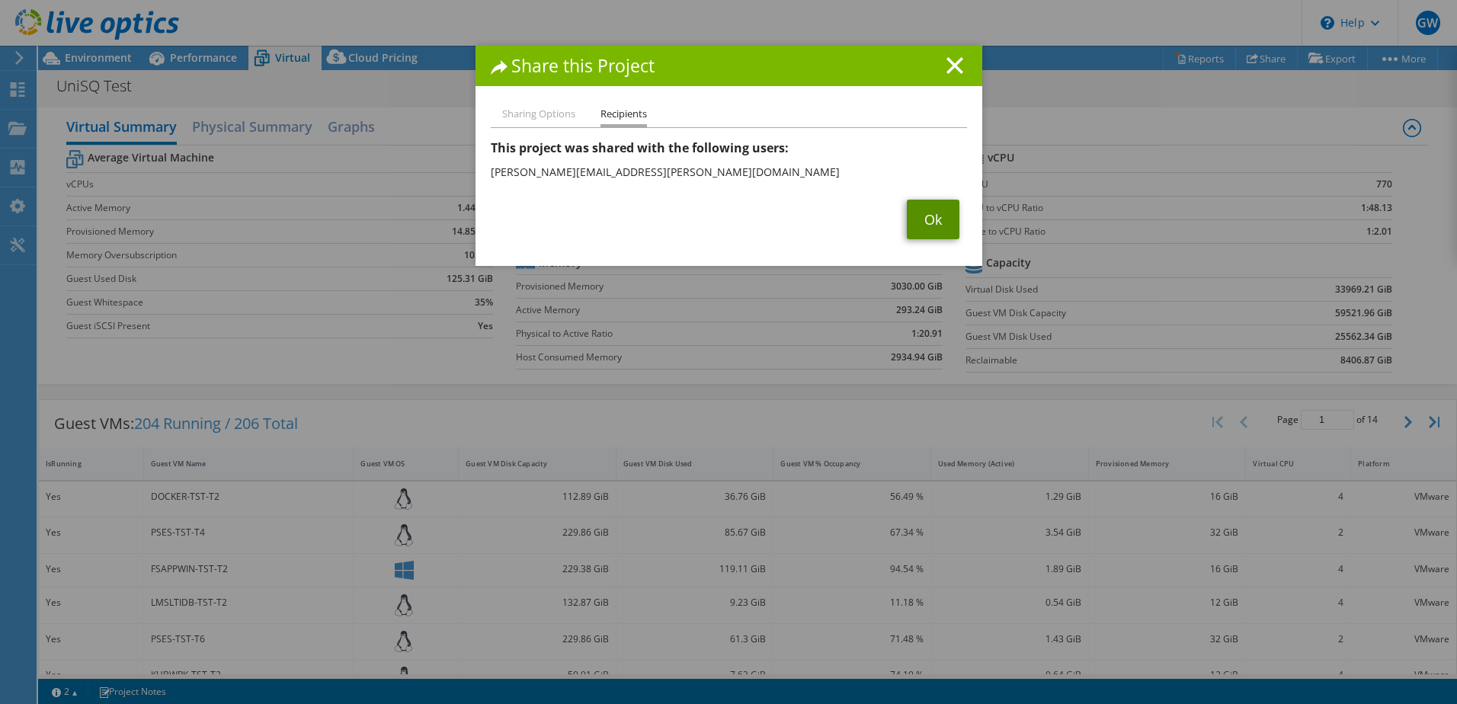
click at [921, 217] on link "Ok" at bounding box center [933, 220] width 53 height 40
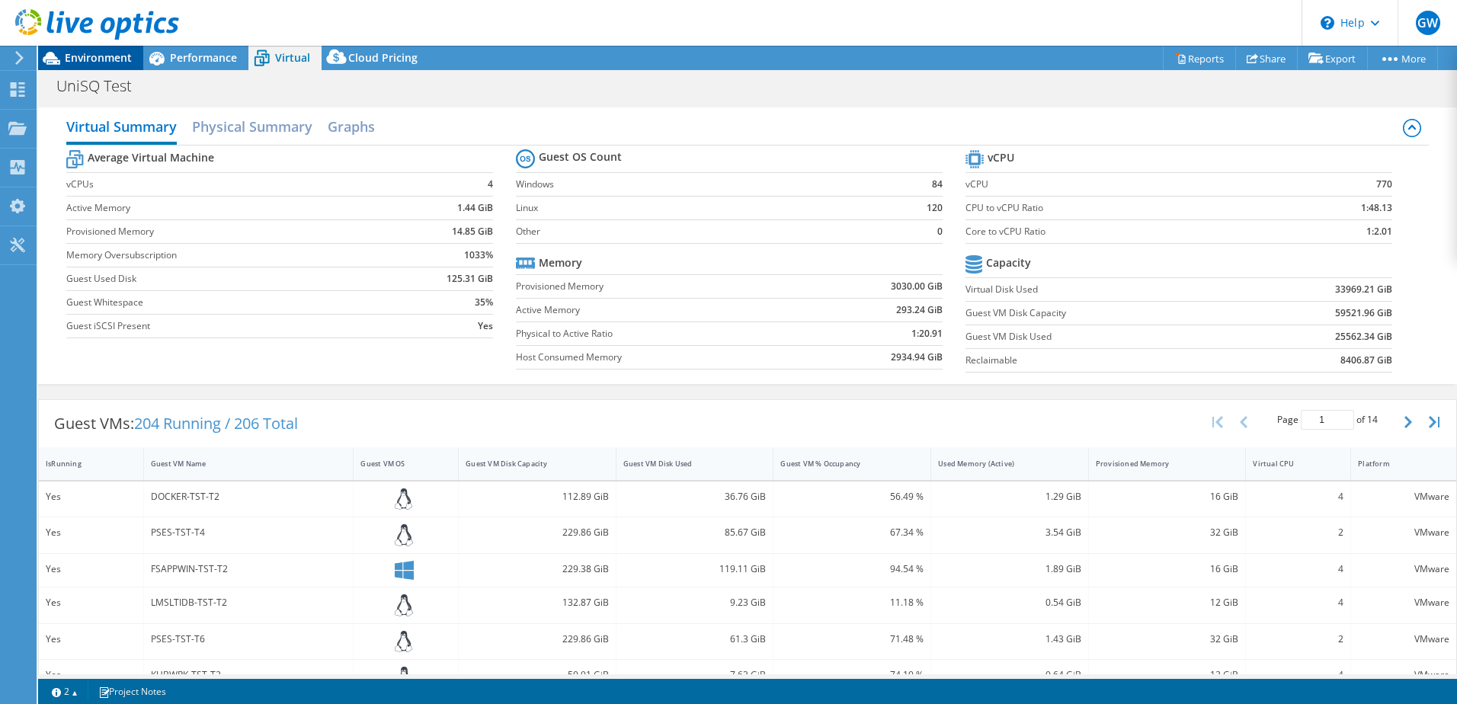
click at [80, 61] on span "Environment" at bounding box center [98, 57] width 67 height 14
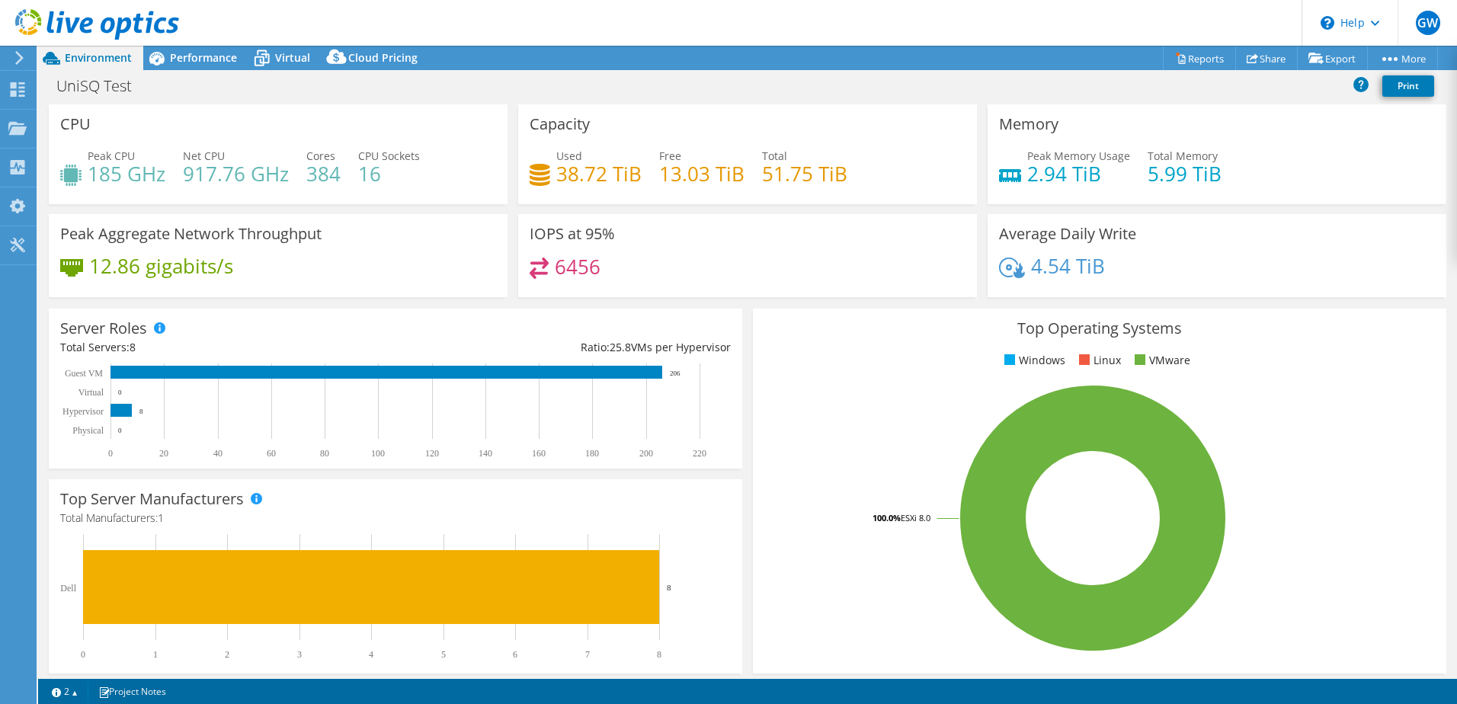
click at [24, 58] on icon at bounding box center [19, 58] width 11 height 14
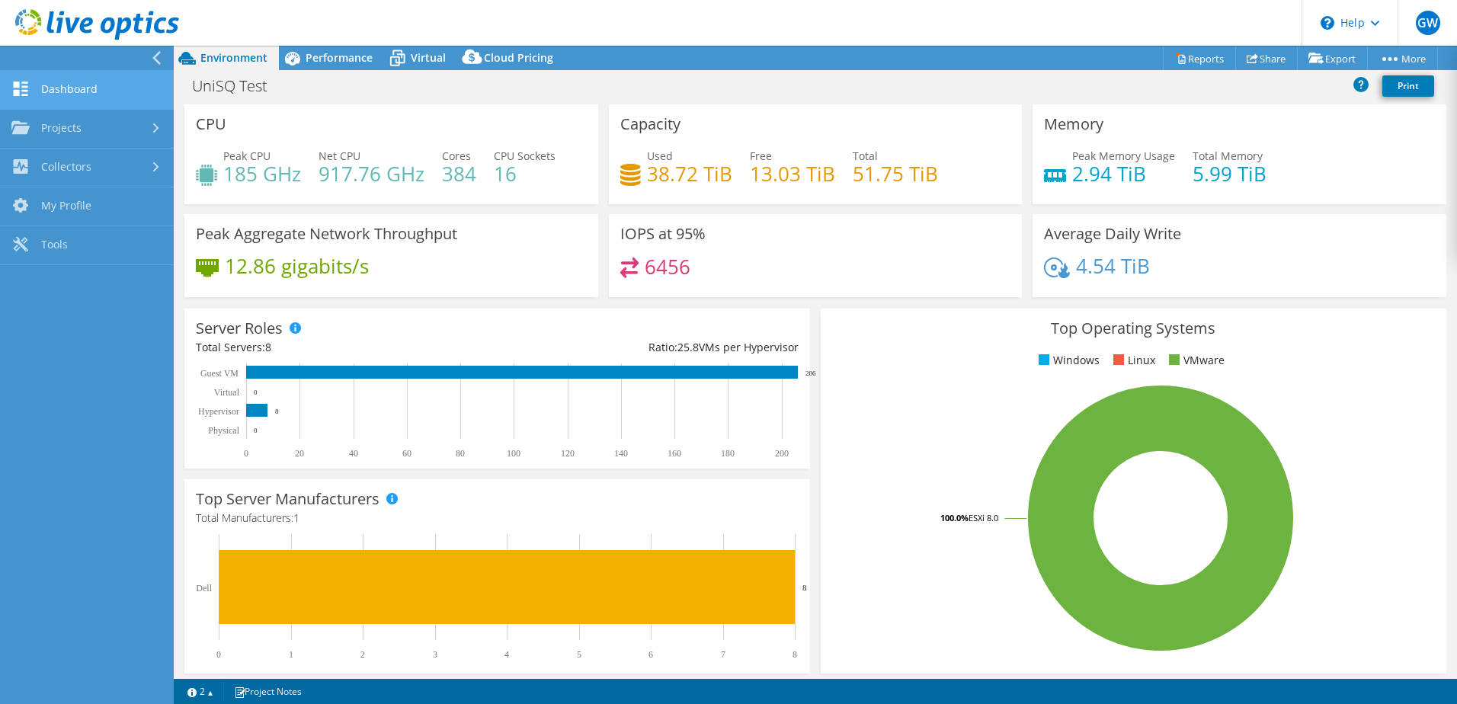
click at [77, 82] on link "Dashboard" at bounding box center [87, 90] width 174 height 39
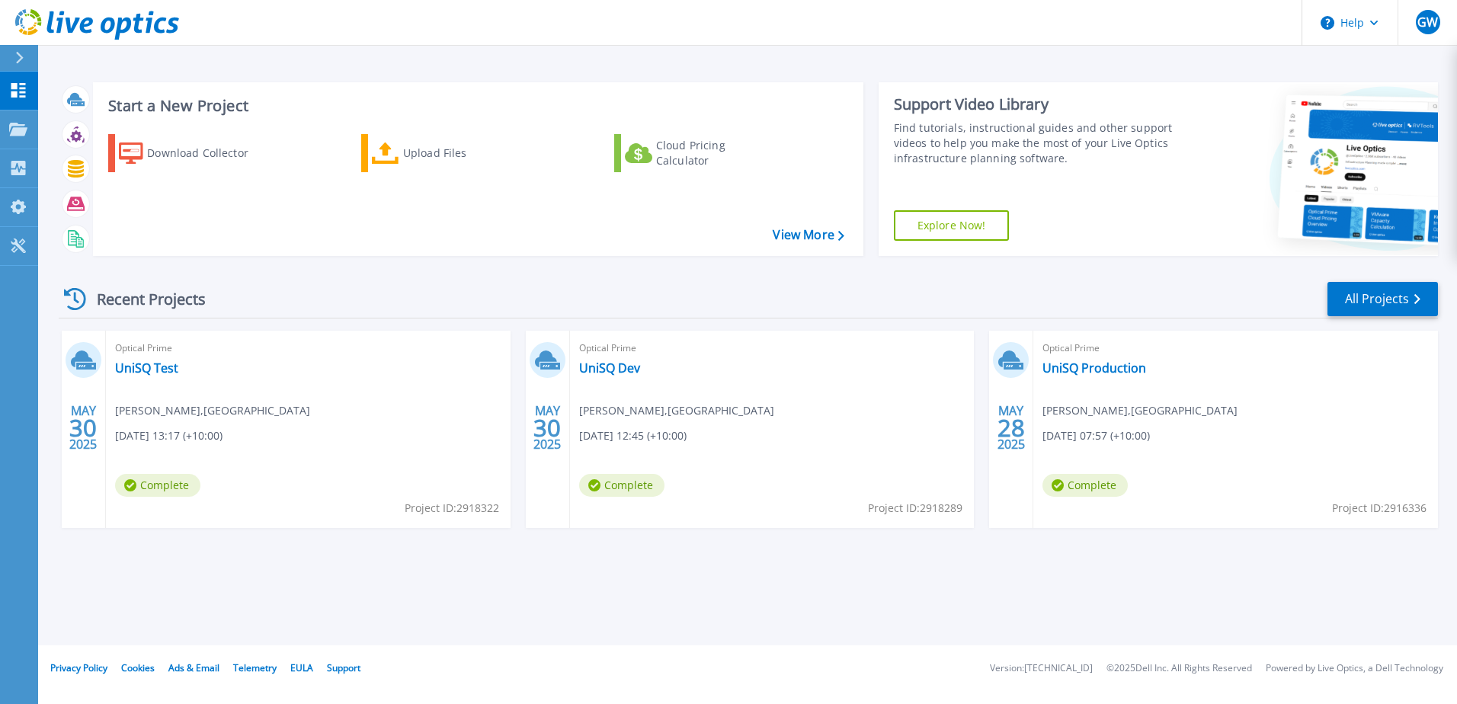
click at [501, 352] on span "Optical Prime" at bounding box center [308, 348] width 386 height 17
click at [615, 370] on link "UniSQ Dev" at bounding box center [609, 367] width 61 height 15
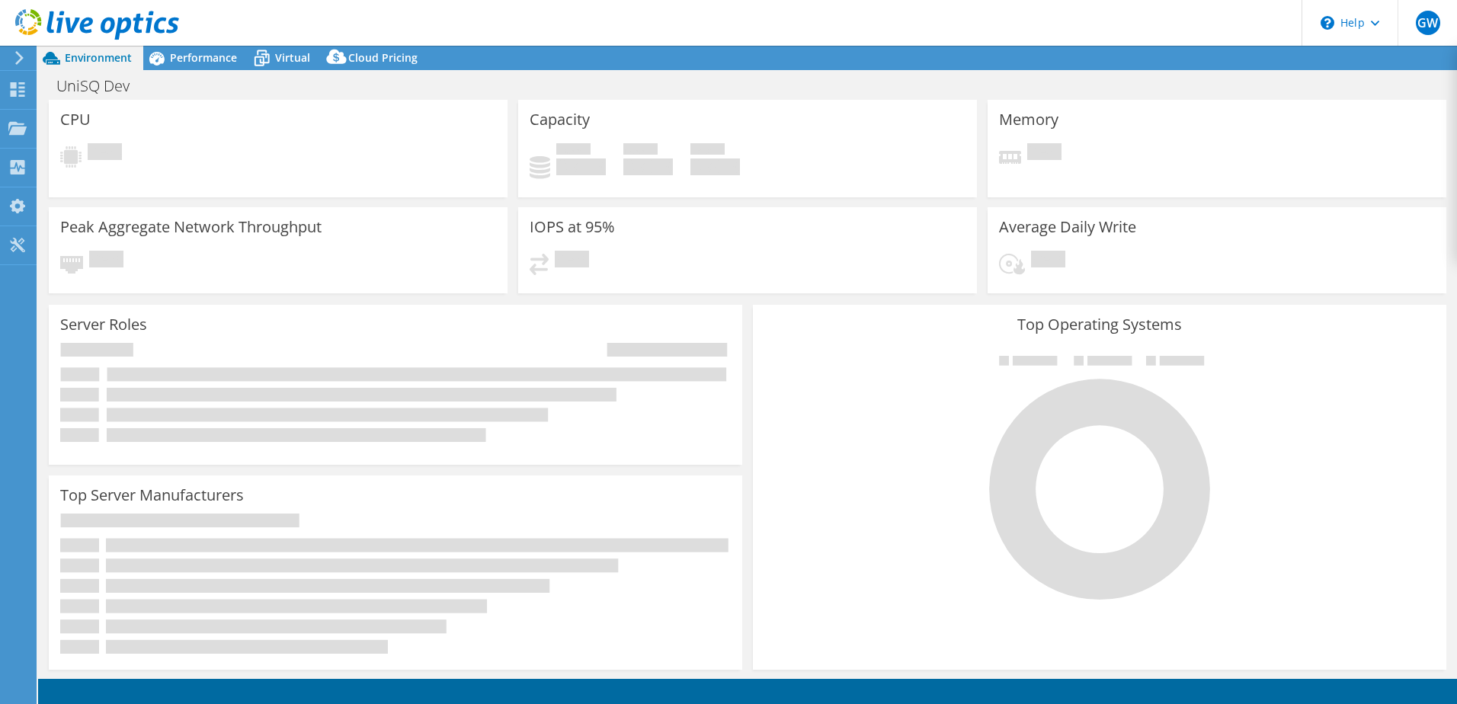
select select "[GEOGRAPHIC_DATA]"
select select "USD"
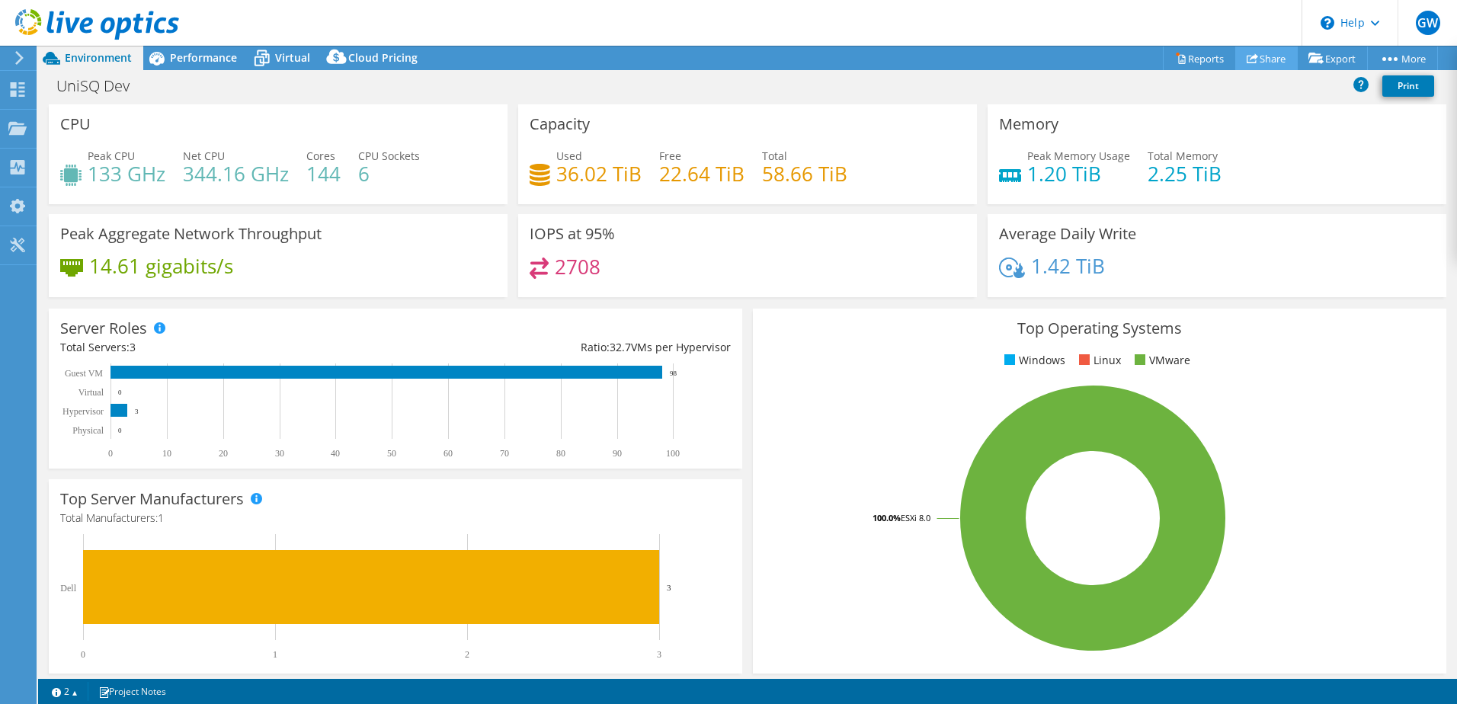
click at [1250, 60] on link "Share" at bounding box center [1266, 58] width 62 height 24
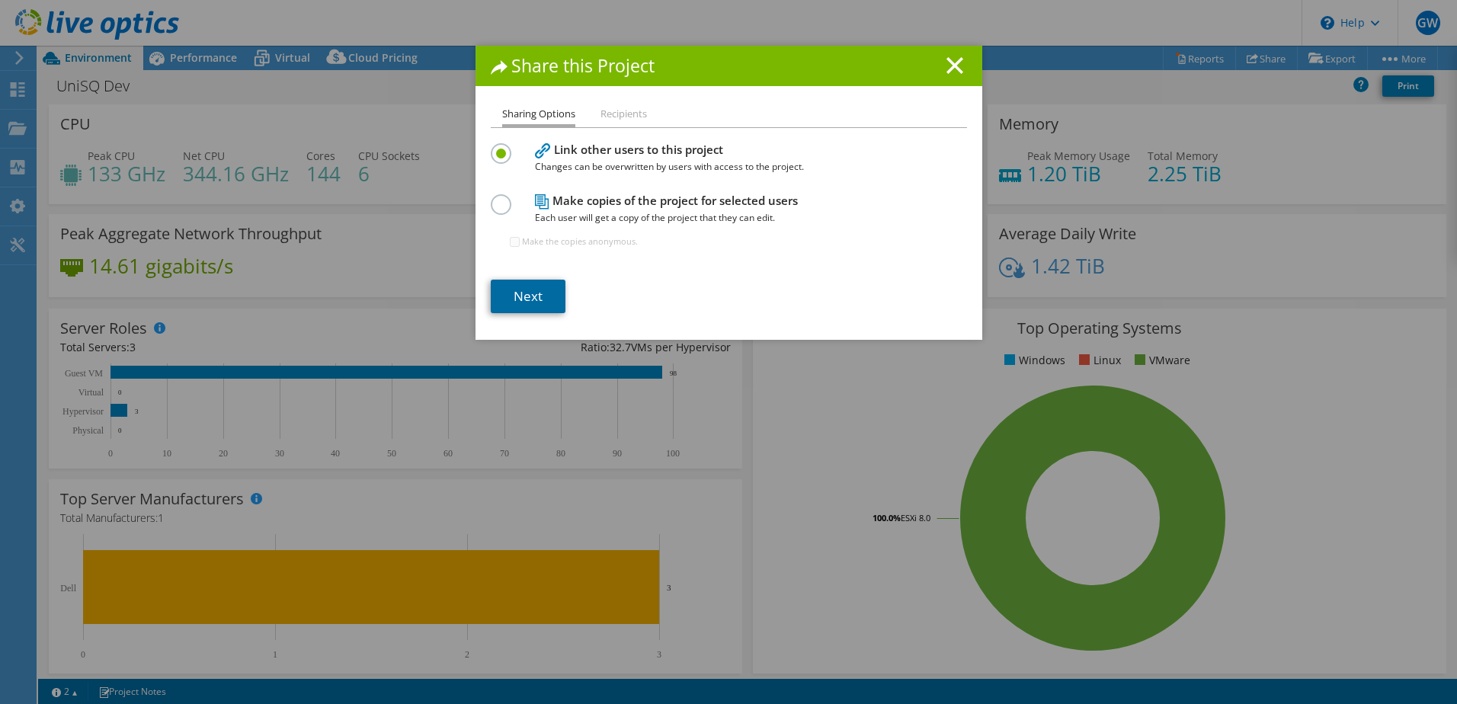
click at [527, 295] on link "Next" at bounding box center [528, 297] width 75 height 34
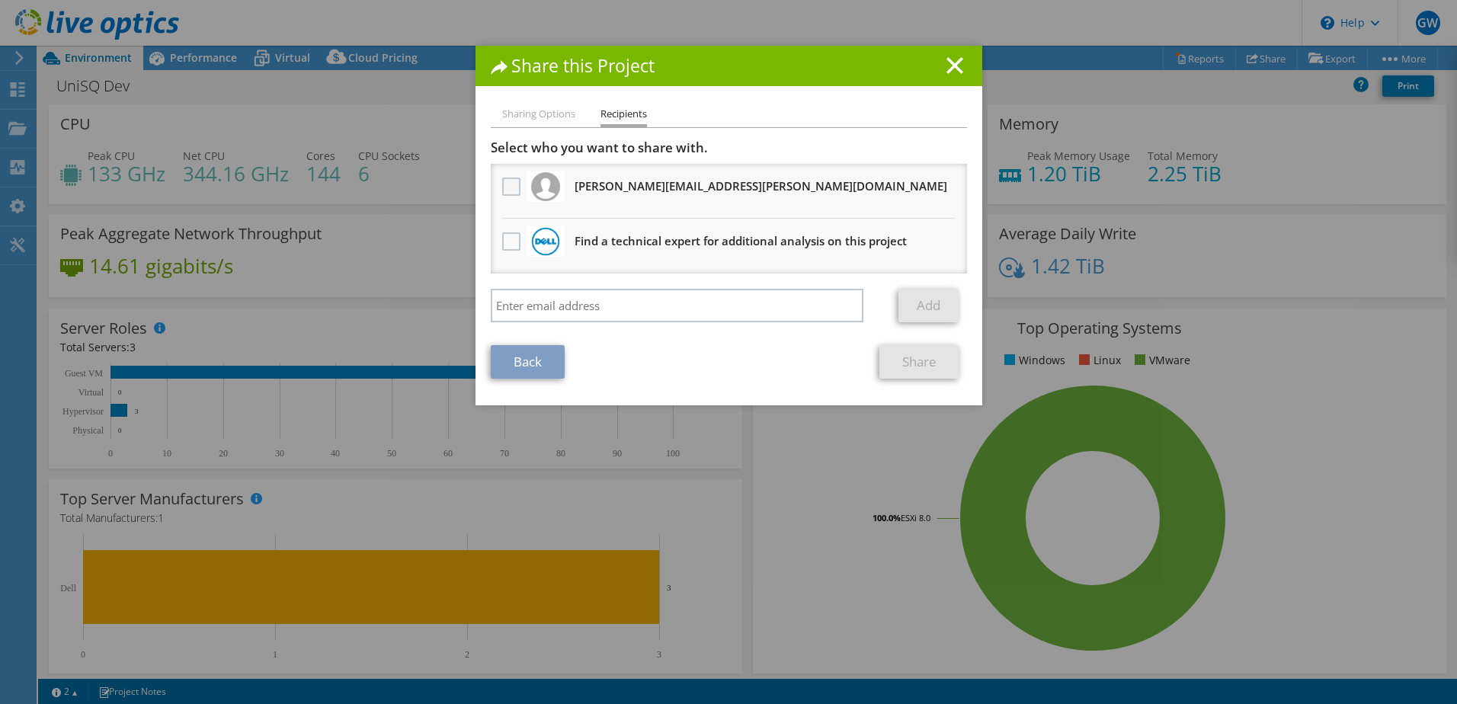
click at [503, 192] on label at bounding box center [513, 187] width 22 height 18
click at [0, 0] on input "checkbox" at bounding box center [0, 0] width 0 height 0
click at [901, 364] on link "Share" at bounding box center [919, 362] width 80 height 34
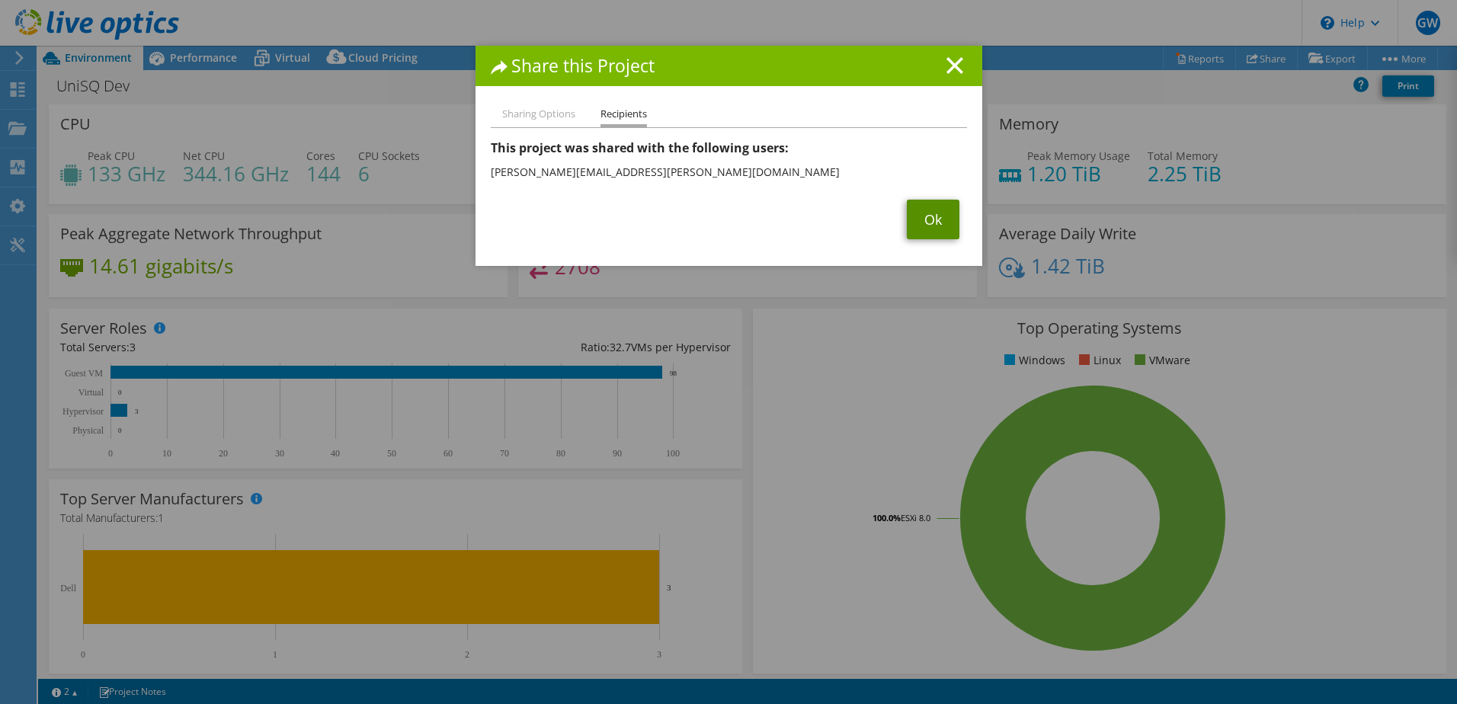
click at [910, 217] on link "Ok" at bounding box center [933, 220] width 53 height 40
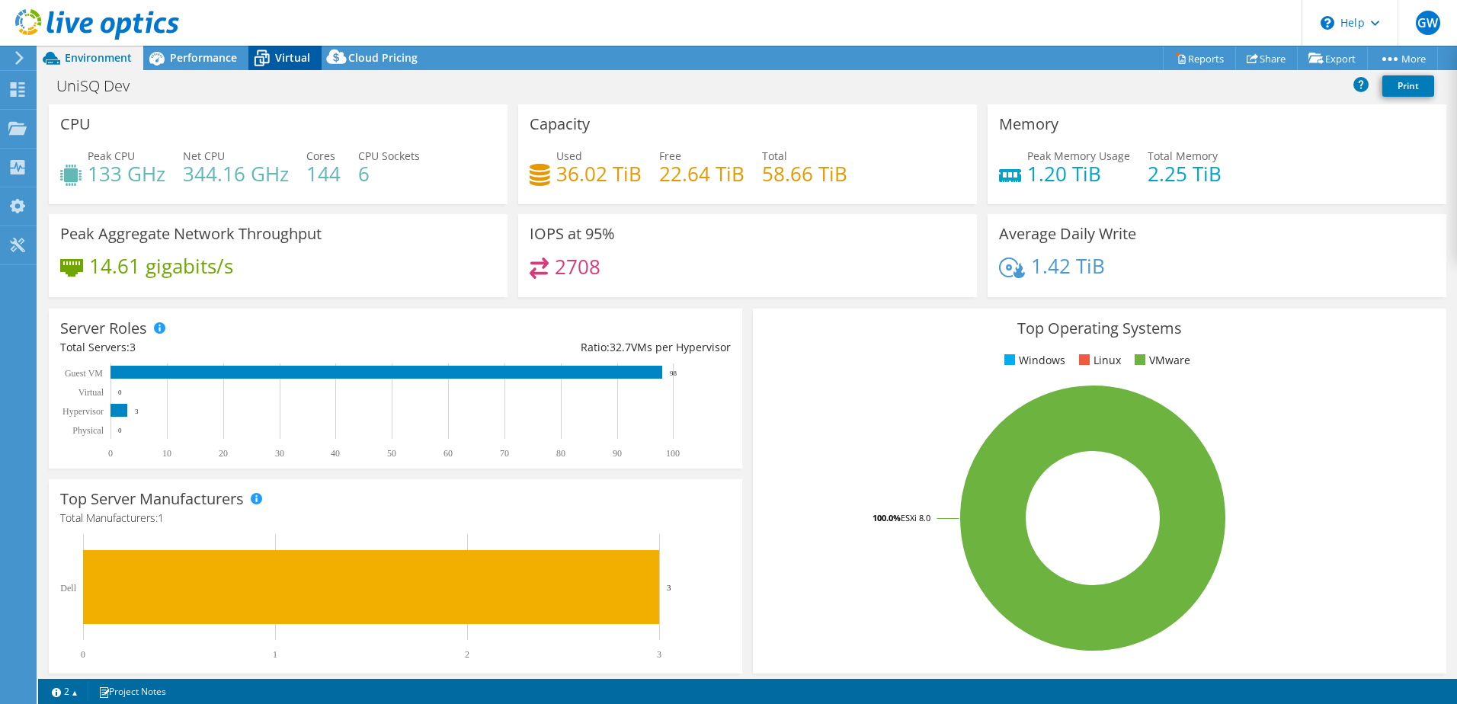
click at [277, 62] on span "Virtual" at bounding box center [292, 57] width 35 height 14
